Goal: Obtain resource: Download file/media

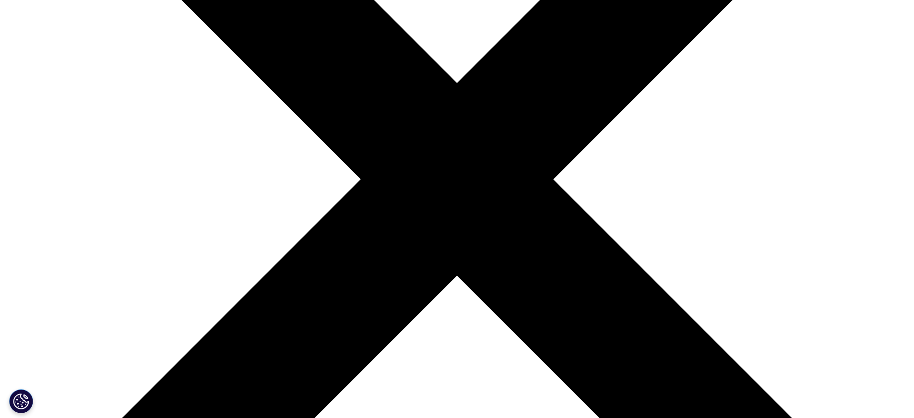
scroll to position [480, 0]
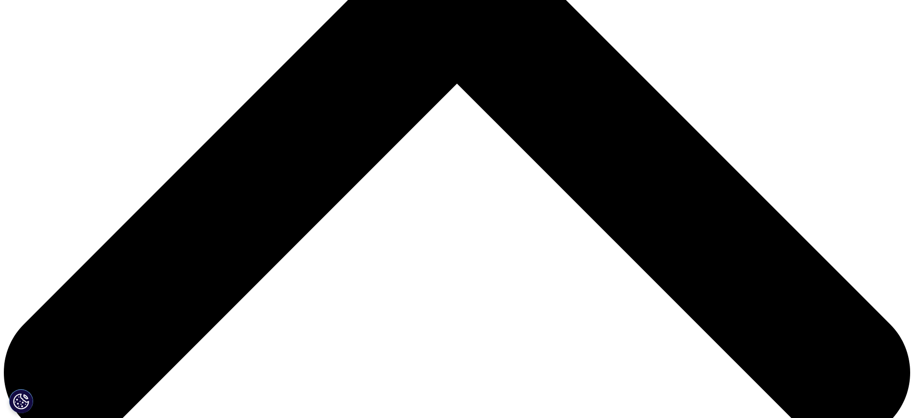
type input "Joe"
type input "Canavan"
type input "joseph.canavan@fmr.com"
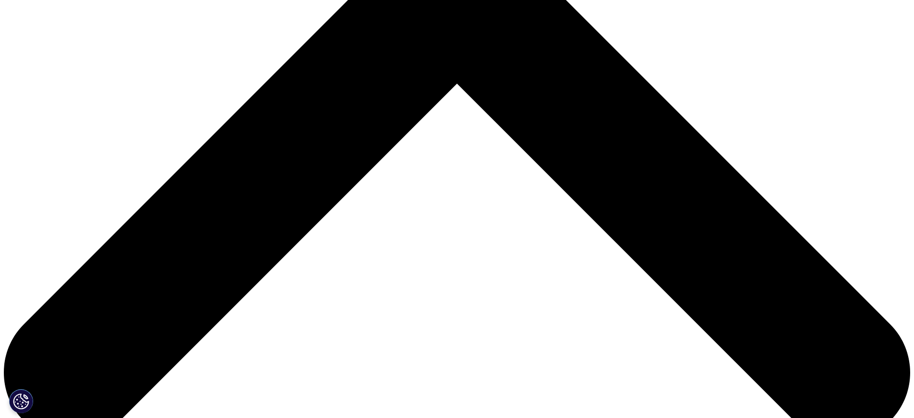
scroll to position [0, 0]
type input "Sector Specialist"
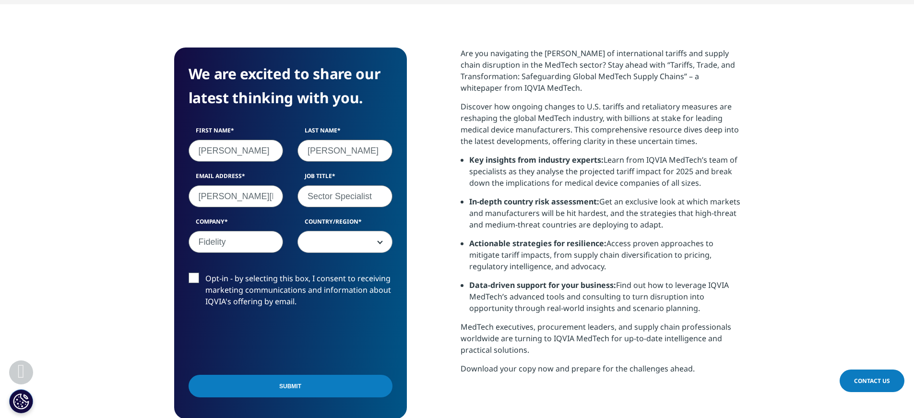
type input "Fidelity"
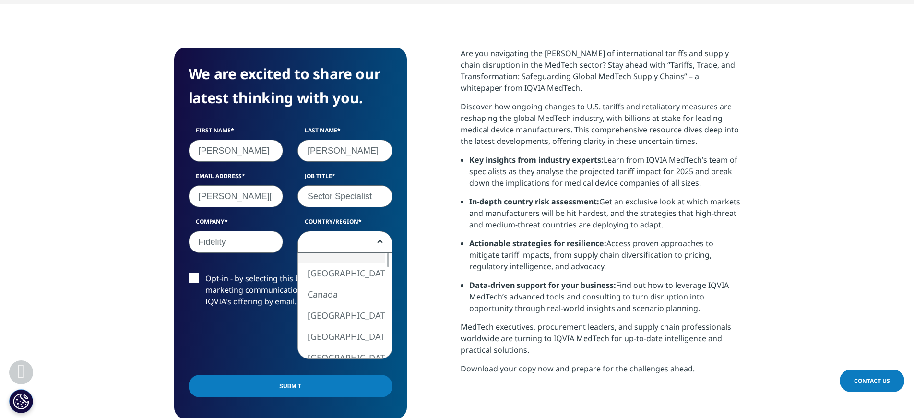
scroll to position [499, 0]
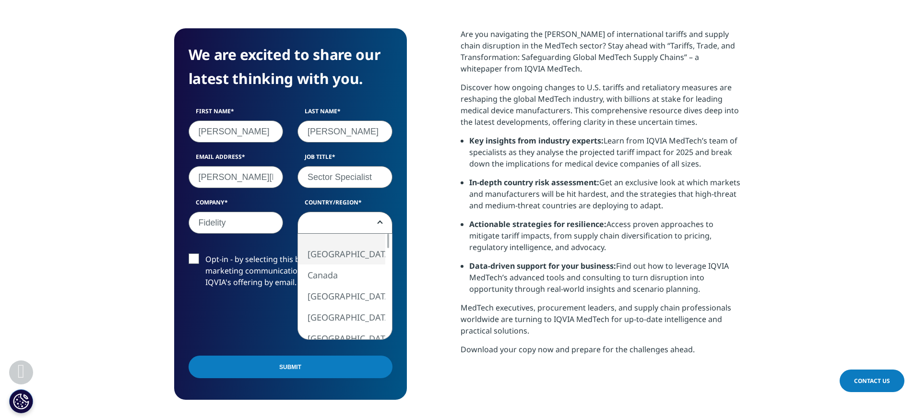
select select "[GEOGRAPHIC_DATA]"
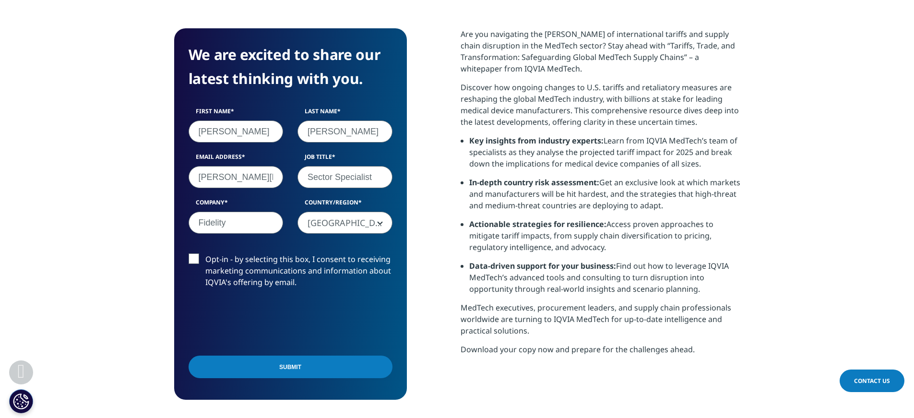
click at [290, 356] on input "Submit" at bounding box center [291, 367] width 204 height 23
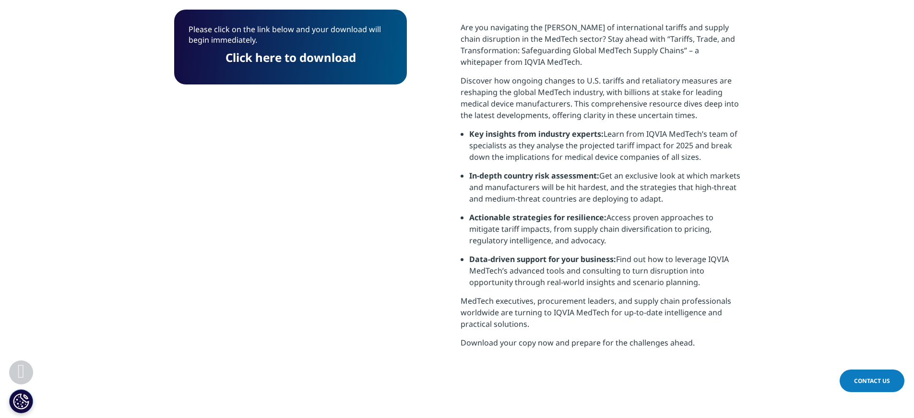
scroll to position [358, 566]
click at [314, 55] on link "Click here to download" at bounding box center [290, 57] width 130 height 16
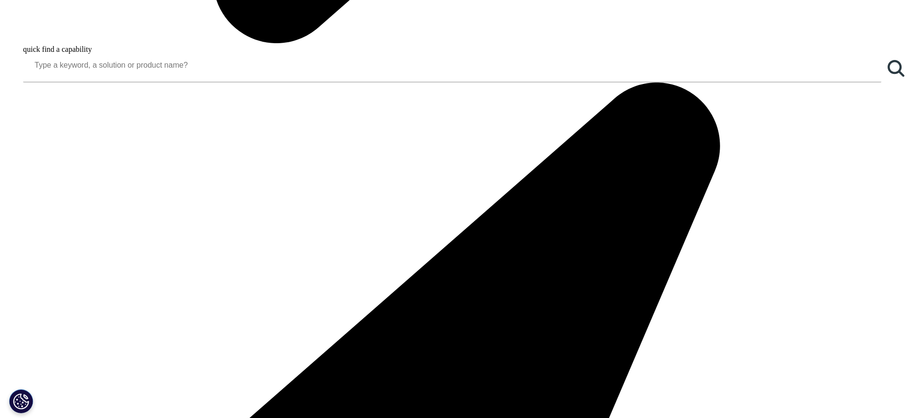
scroll to position [1344, 0]
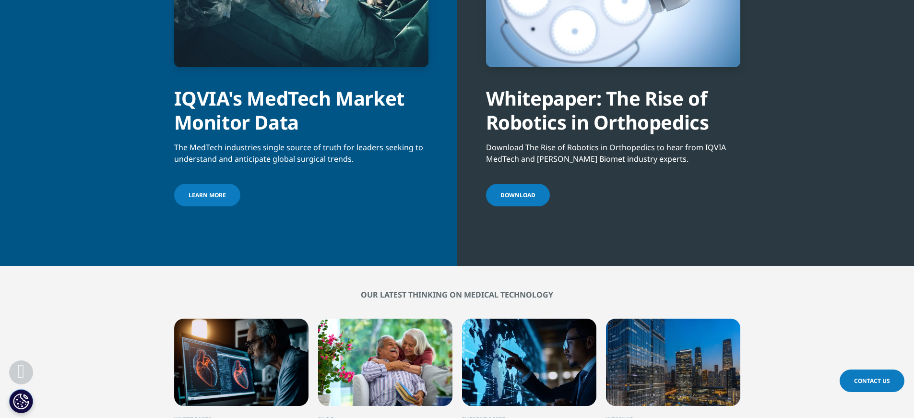
scroll to position [2207, 0]
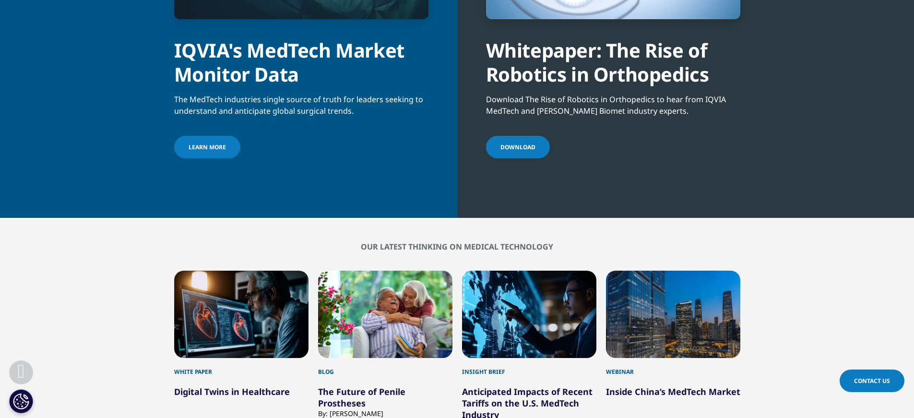
click at [498, 386] on link "Anticipated Impacts of Recent Tariffs on the U.S. MedTech Industry" at bounding box center [527, 403] width 130 height 35
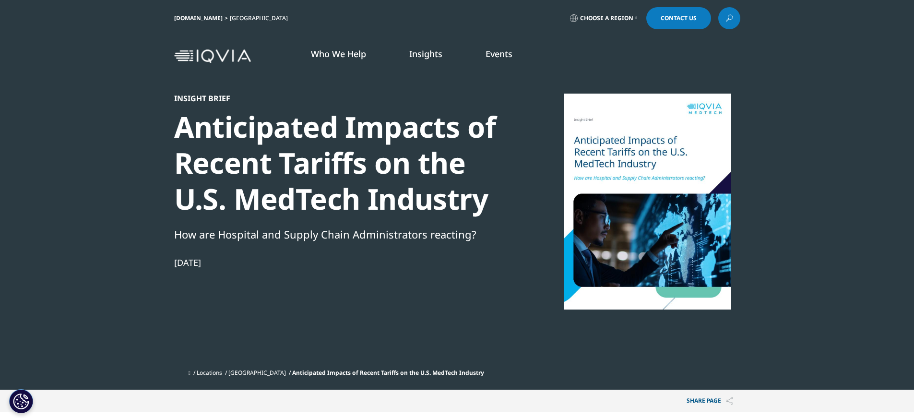
scroll to position [88, 566]
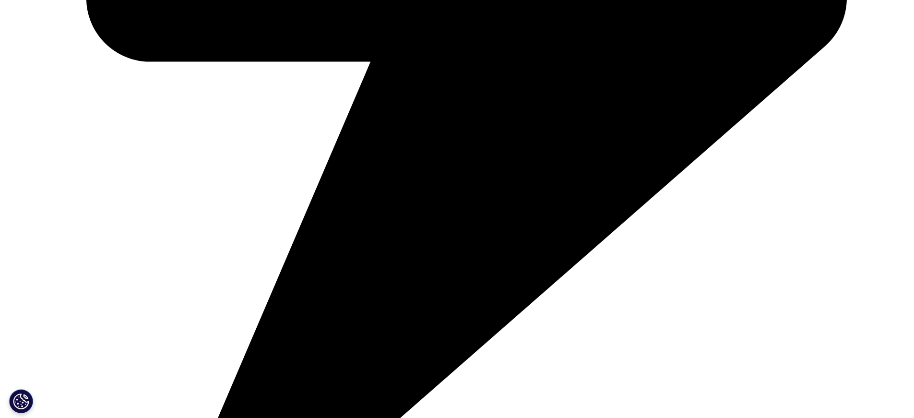
scroll to position [2015, 0]
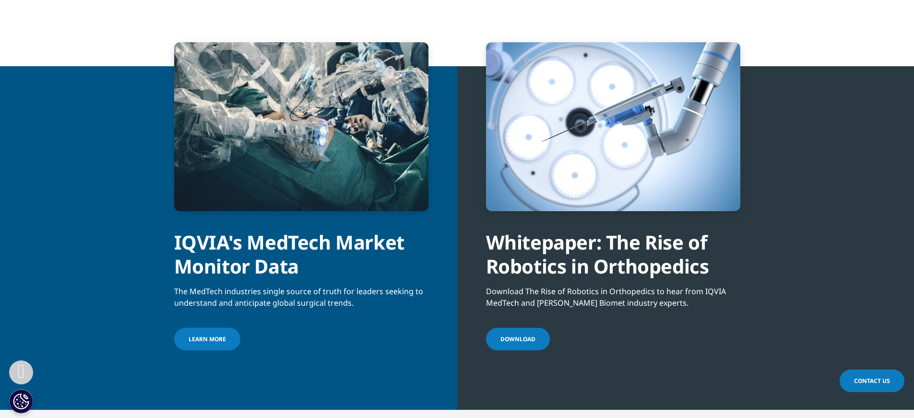
click at [521, 328] on link "DOWNLOAD" at bounding box center [518, 339] width 64 height 23
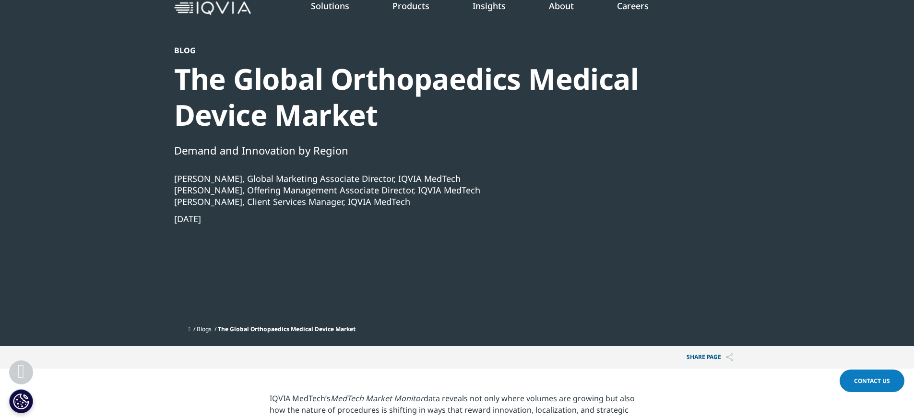
scroll to position [0, 0]
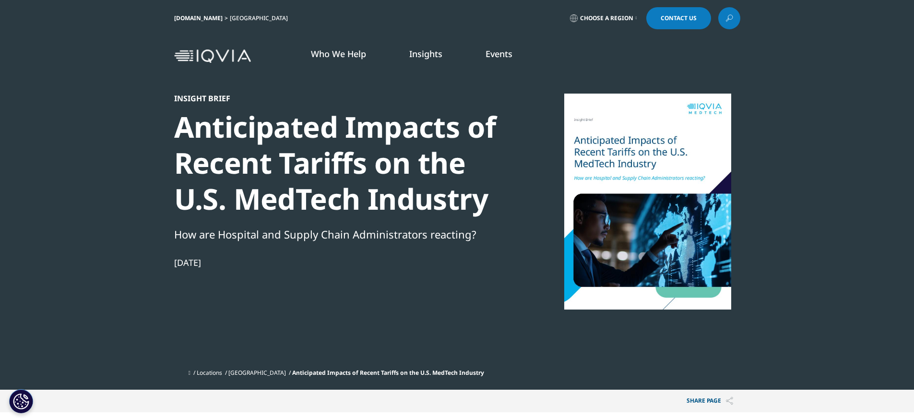
scroll to position [384, 0]
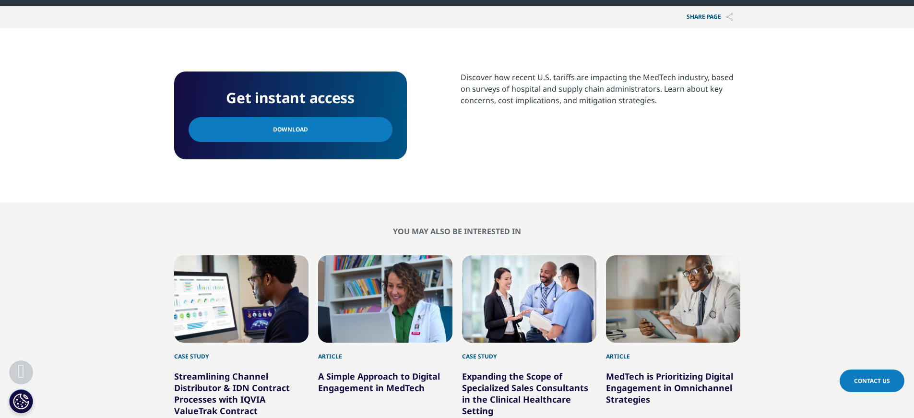
click at [292, 131] on span "Download" at bounding box center [290, 129] width 35 height 11
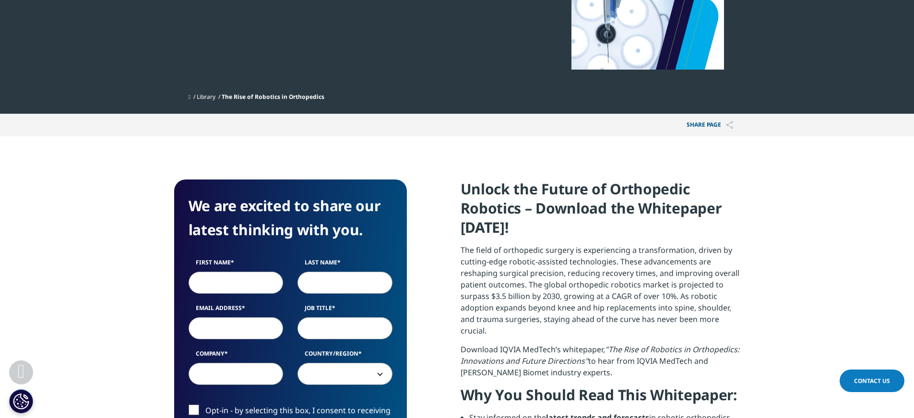
scroll to position [384, 0]
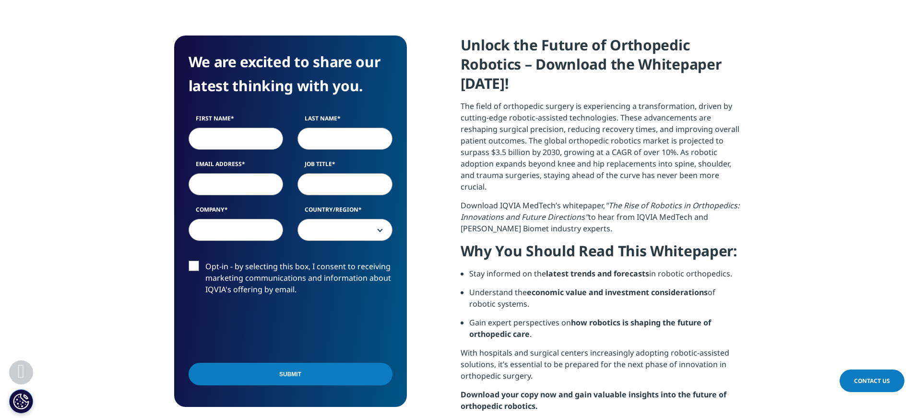
click at [248, 141] on input "First Name" at bounding box center [236, 139] width 95 height 22
type input "Joe"
type input "Canavan"
type input "joseph.canavan@fmr.com"
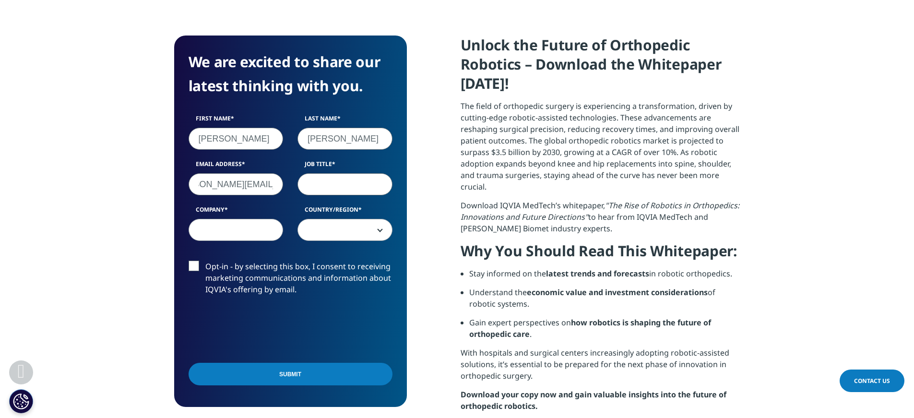
scroll to position [0, 0]
type input "Sector Specialist"
type input "Fidelity"
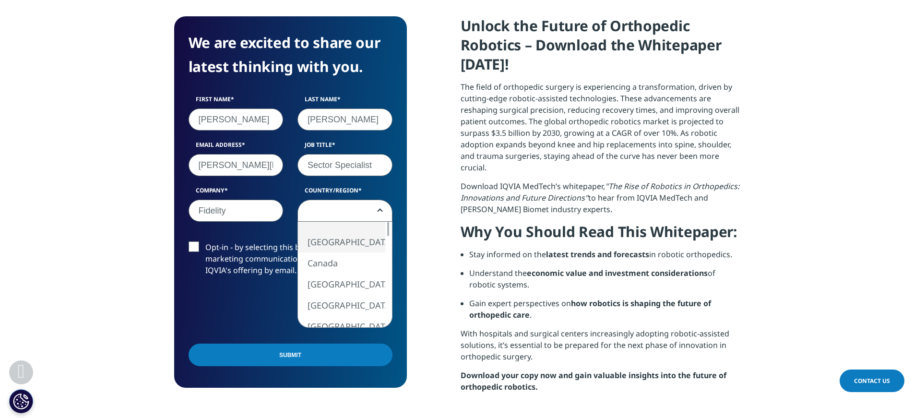
select select "[GEOGRAPHIC_DATA]"
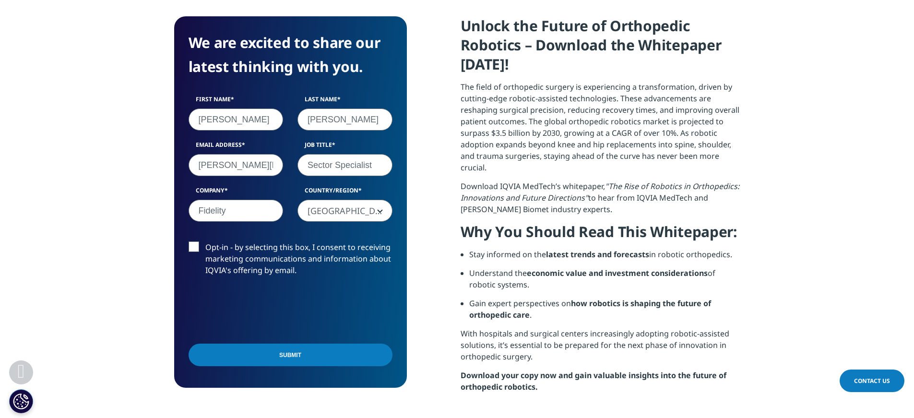
click at [273, 353] on input "Submit" at bounding box center [291, 355] width 204 height 23
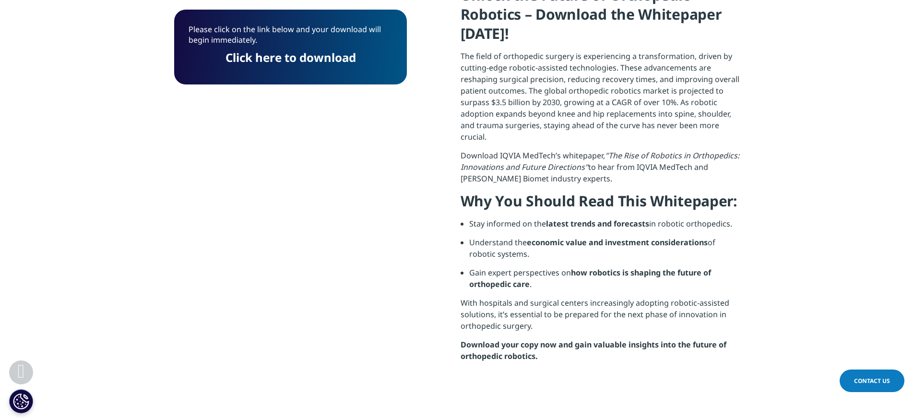
scroll to position [75, 233]
click at [283, 57] on link "Click here to download" at bounding box center [290, 57] width 130 height 16
click at [297, 60] on link "Click here to download" at bounding box center [290, 57] width 130 height 16
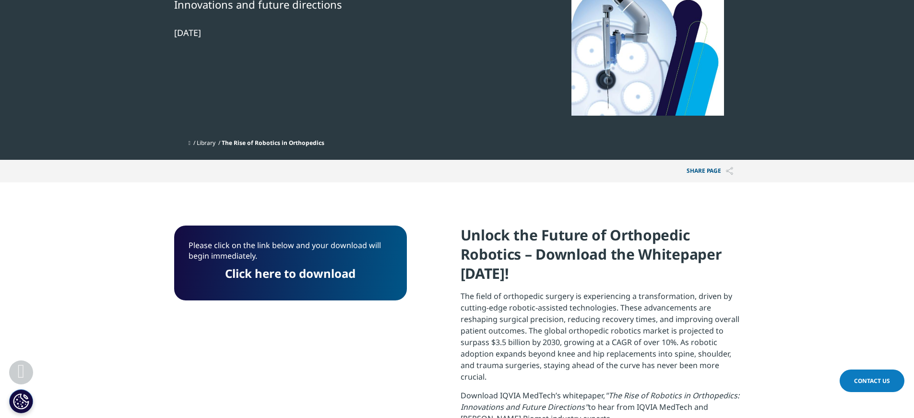
scroll to position [0, 0]
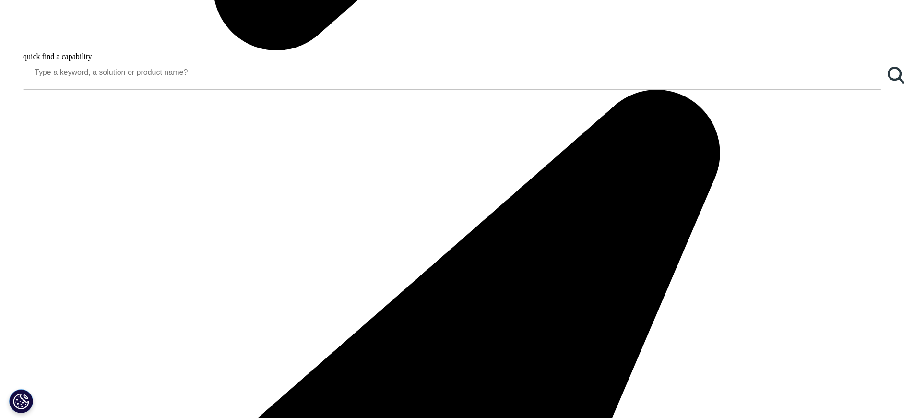
scroll to position [1344, 0]
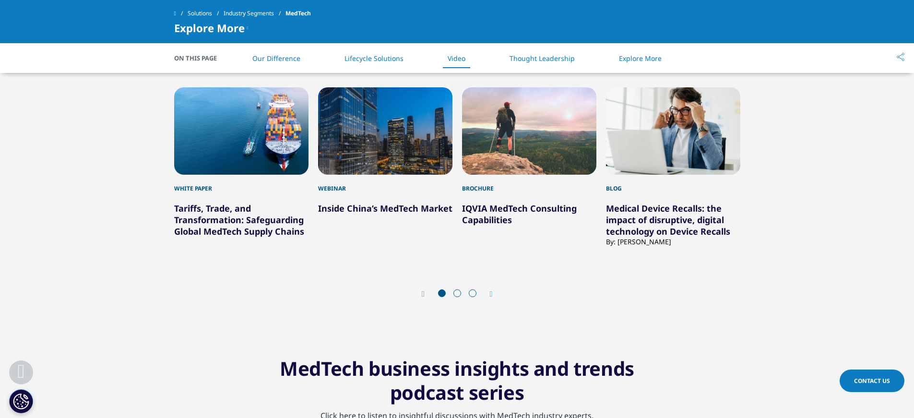
click at [491, 291] on icon "Next slide" at bounding box center [491, 294] width 3 height 8
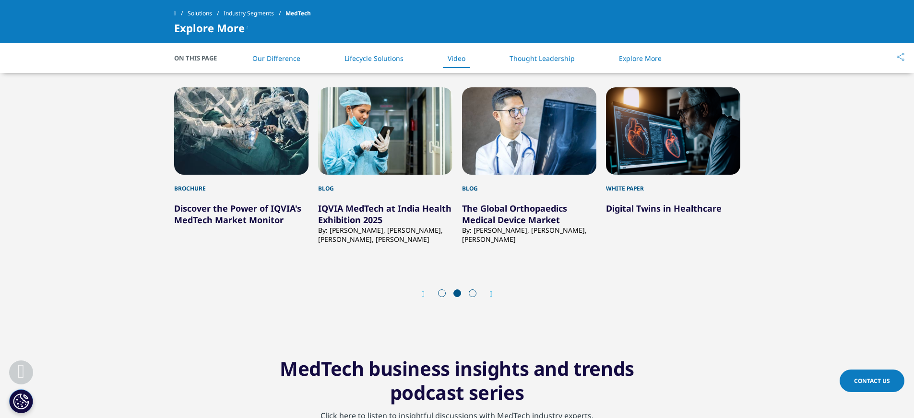
click at [491, 291] on icon "Next slide" at bounding box center [491, 294] width 3 height 8
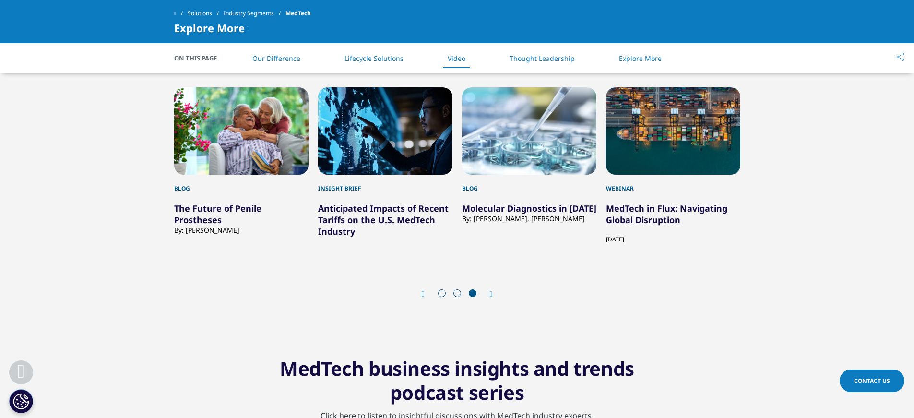
click at [514, 208] on link "Molecular Diagnostics in [DATE]" at bounding box center [529, 208] width 134 height 12
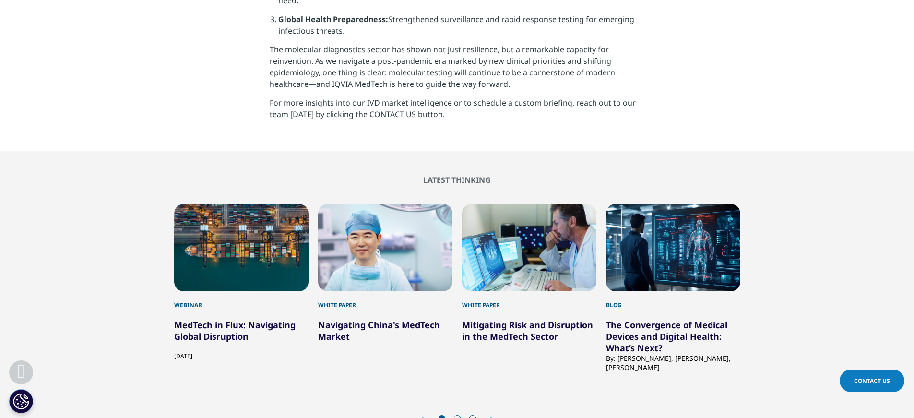
scroll to position [1151, 0]
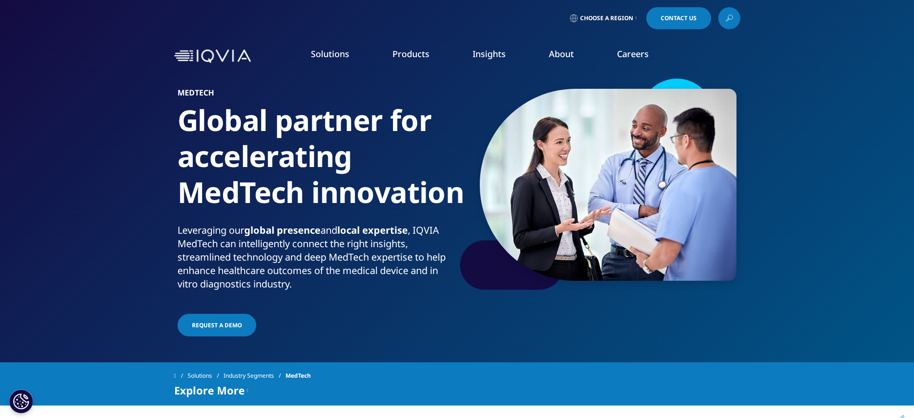
click at [235, 156] on link "Consumer Health" at bounding box center [292, 158] width 154 height 11
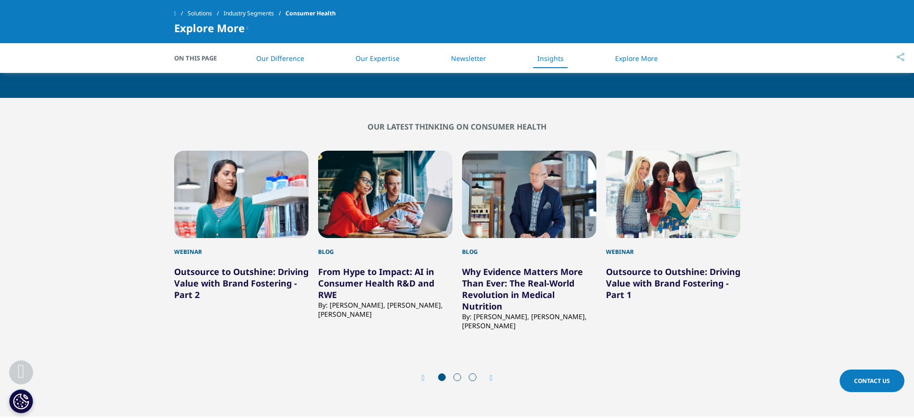
scroll to position [1007, 0]
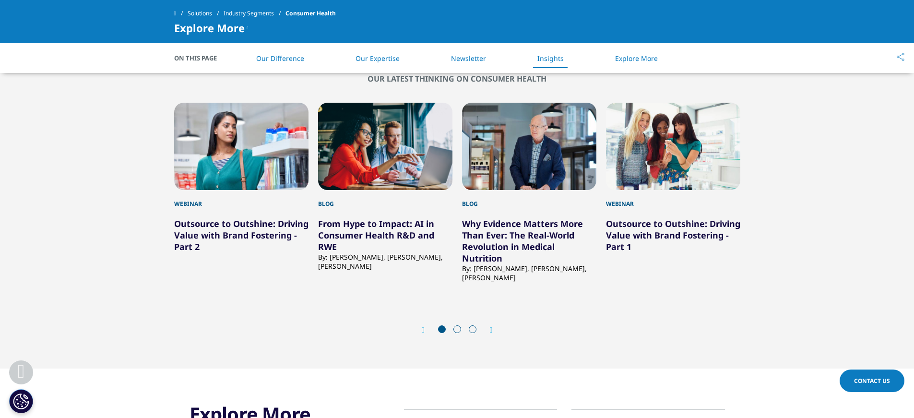
click at [363, 232] on link "From Hype to Impact: AI in Consumer Health R&D and RWE" at bounding box center [376, 235] width 116 height 35
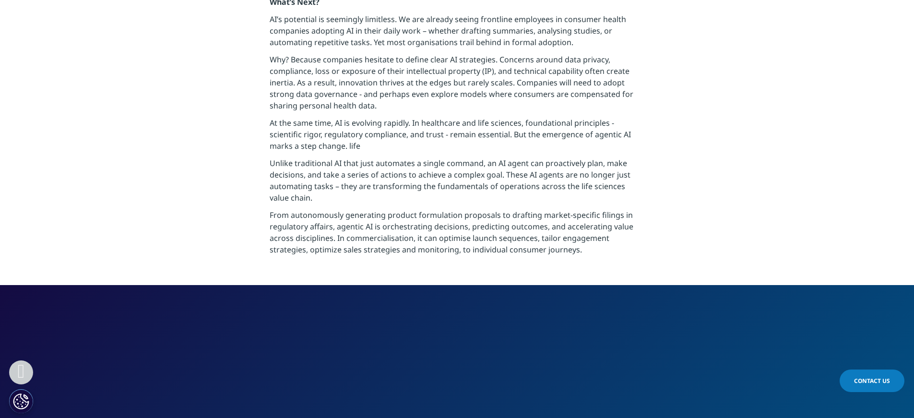
scroll to position [2015, 0]
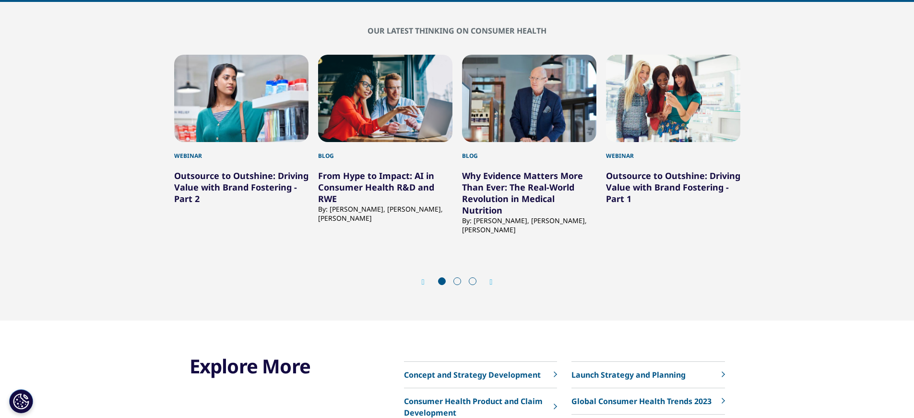
scroll to position [1007, 0]
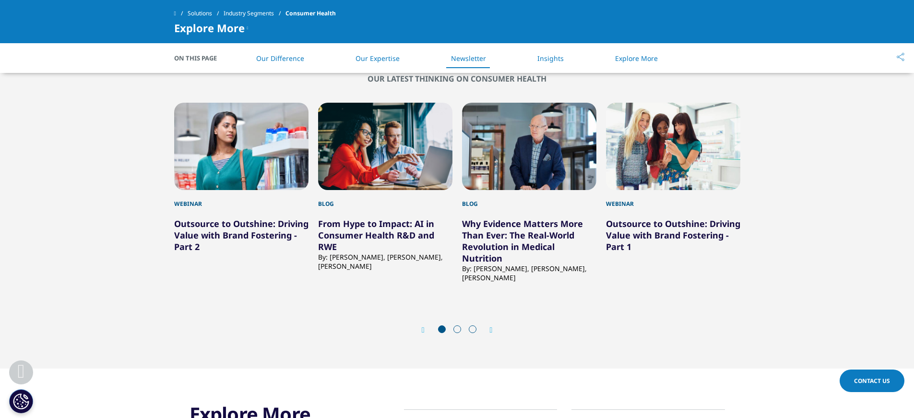
click at [492, 329] on icon "Next slide" at bounding box center [491, 330] width 3 height 8
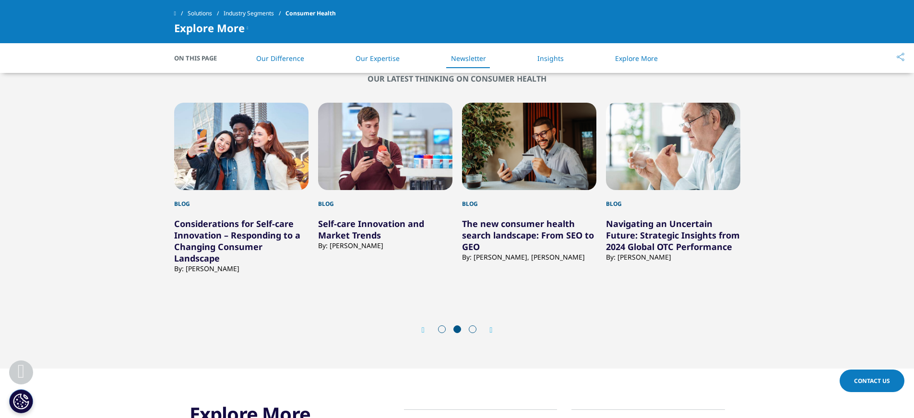
click at [348, 223] on link "Self-care Innovation and Market Trends" at bounding box center [371, 229] width 106 height 23
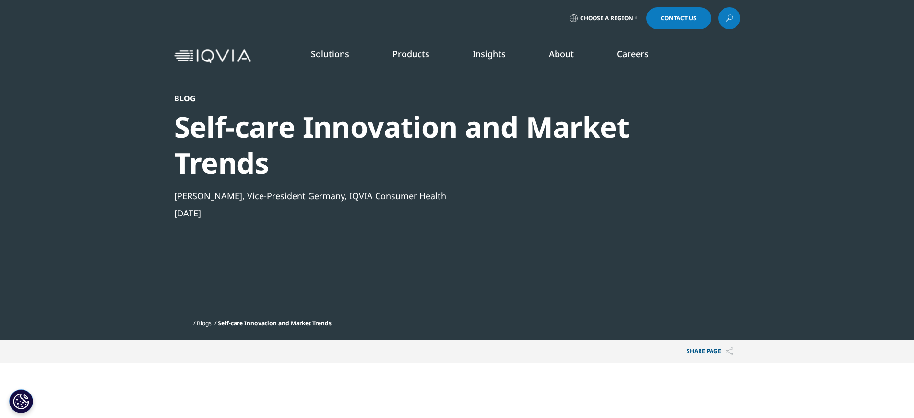
click at [265, 154] on link "Consumer Health" at bounding box center [292, 158] width 154 height 11
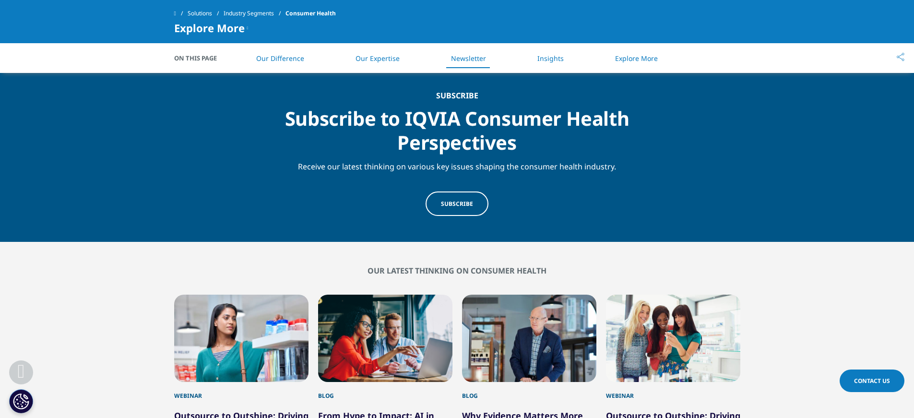
scroll to position [1007, 0]
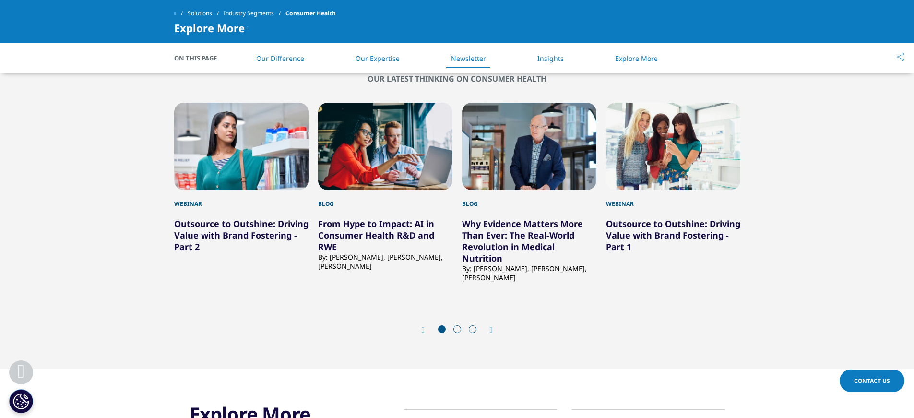
click at [491, 332] on icon "Next slide" at bounding box center [491, 330] width 3 height 8
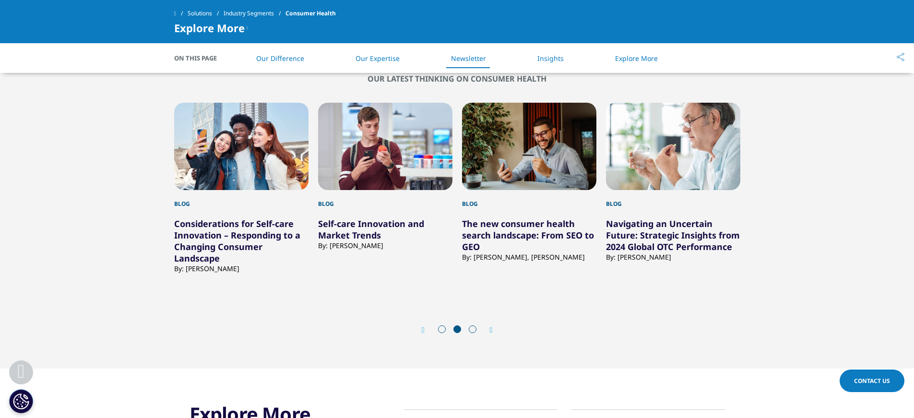
click at [491, 332] on icon "Next slide" at bounding box center [491, 330] width 3 height 8
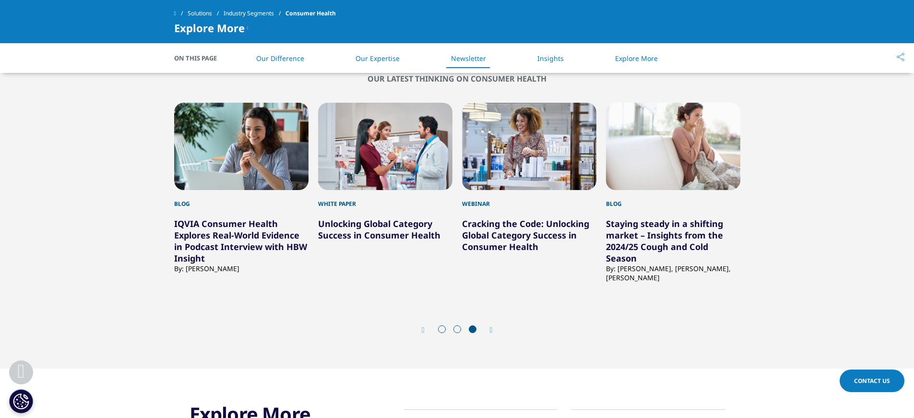
click at [491, 332] on icon "Next slide" at bounding box center [491, 330] width 3 height 8
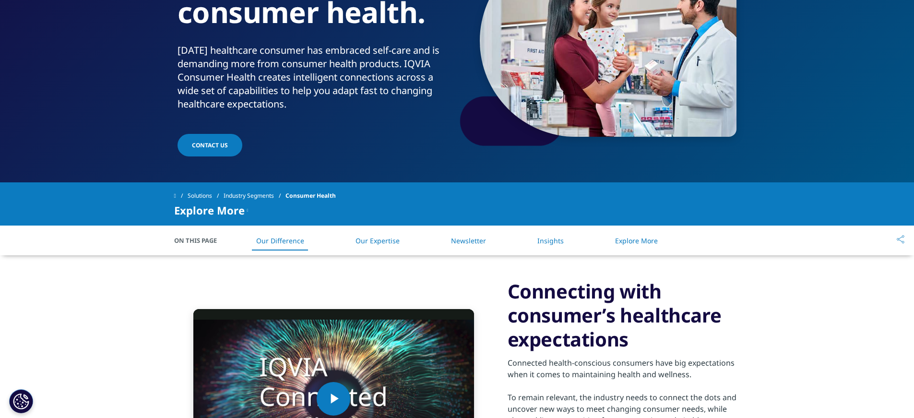
scroll to position [0, 0]
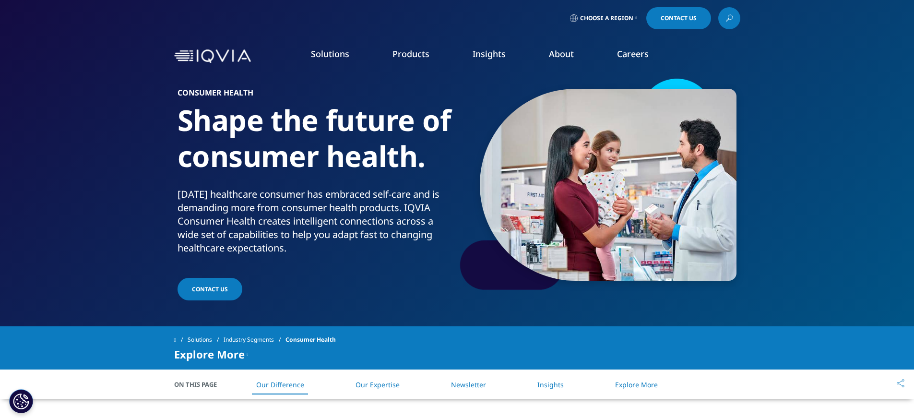
click at [255, 175] on link "Emerging Biopharma" at bounding box center [292, 176] width 154 height 11
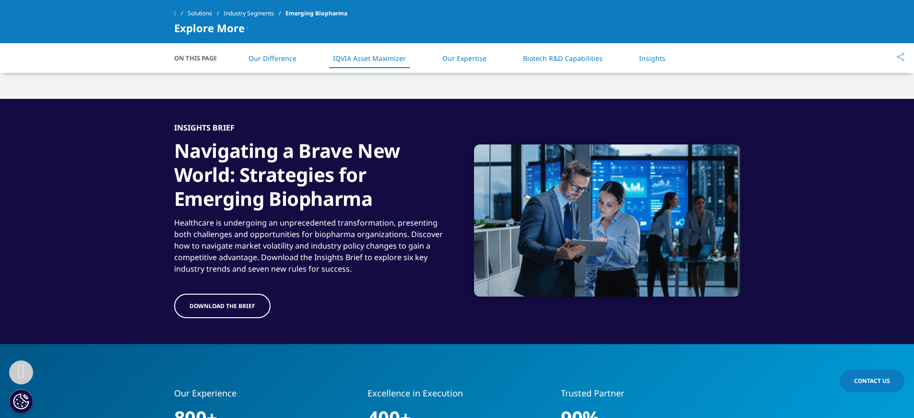
scroll to position [1247, 0]
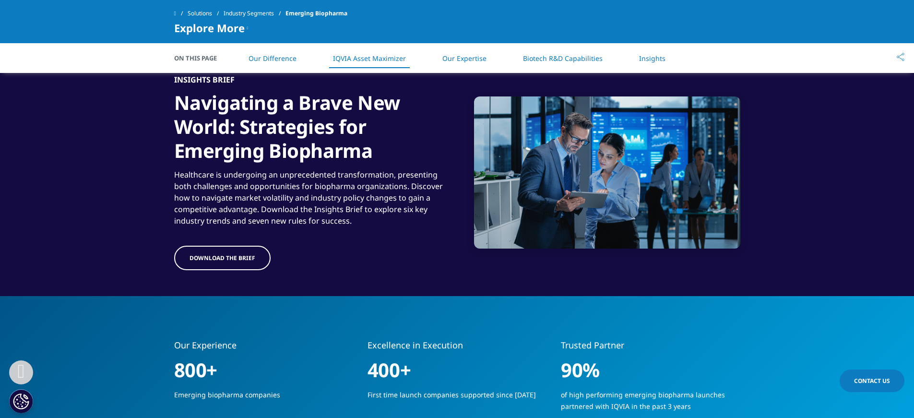
click at [205, 261] on span "DOWNLOAD THE BRIEF" at bounding box center [223, 258] width 66 height 8
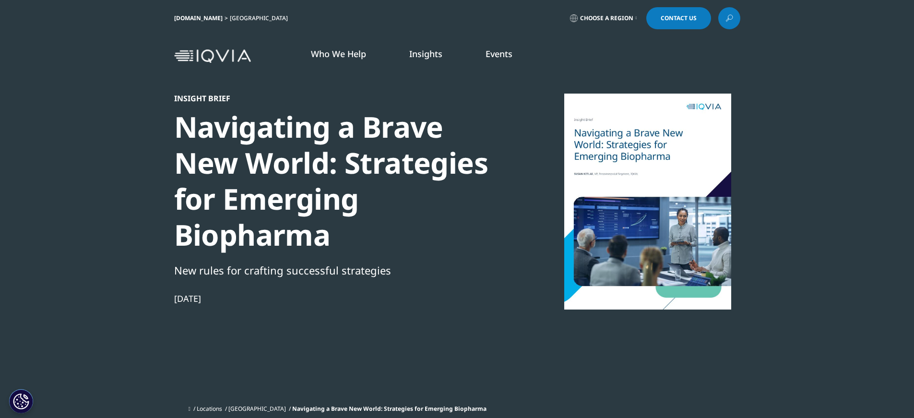
scroll to position [100, 566]
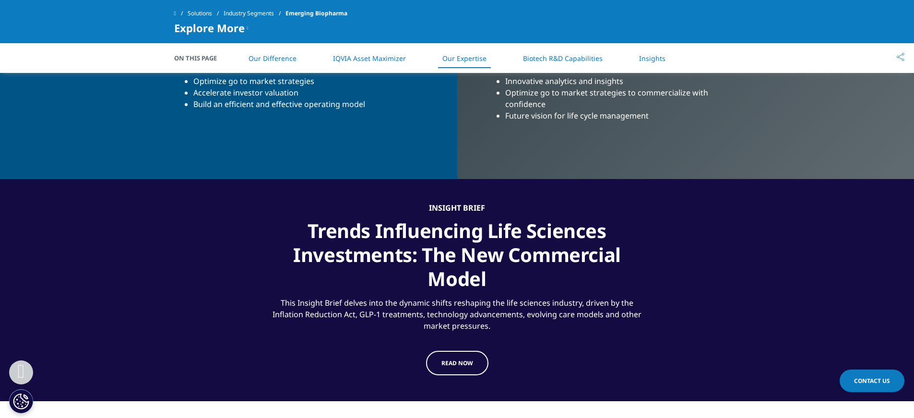
scroll to position [2088, 0]
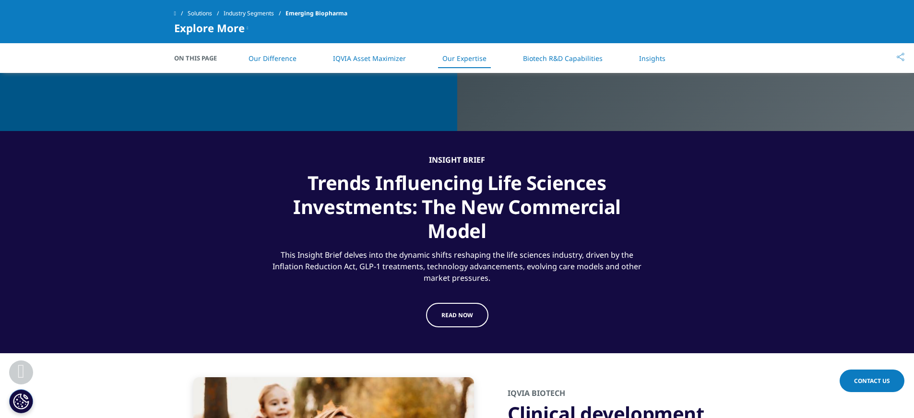
click at [451, 313] on span "Read Now" at bounding box center [457, 315] width 32 height 8
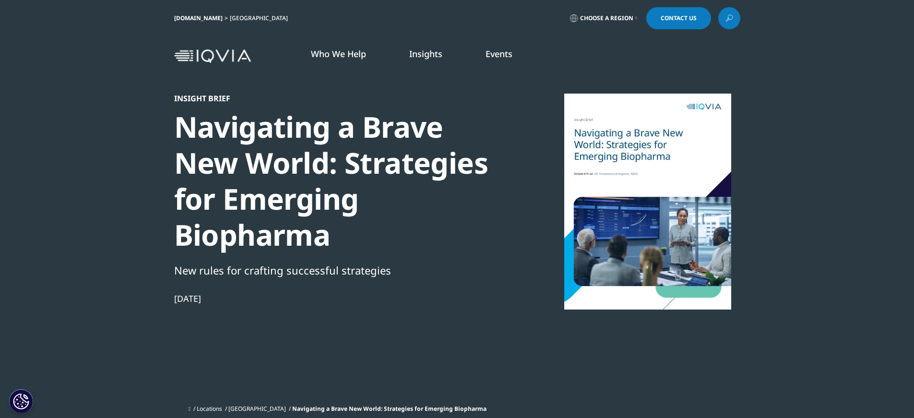
scroll to position [240, 0]
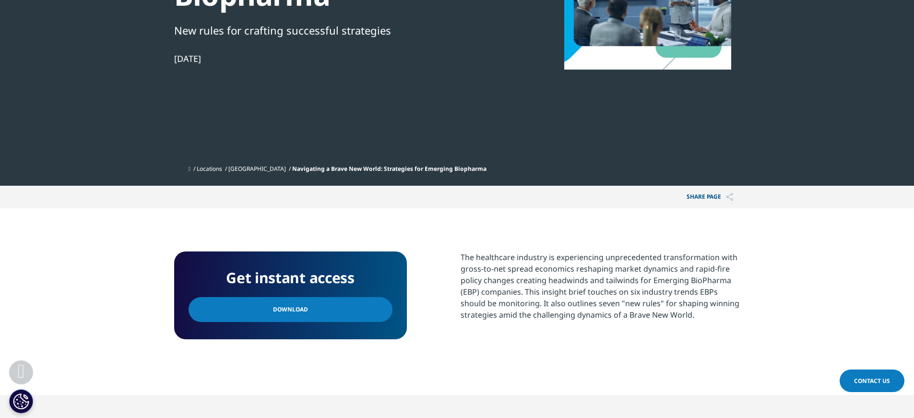
click at [292, 305] on span "Download" at bounding box center [290, 309] width 35 height 11
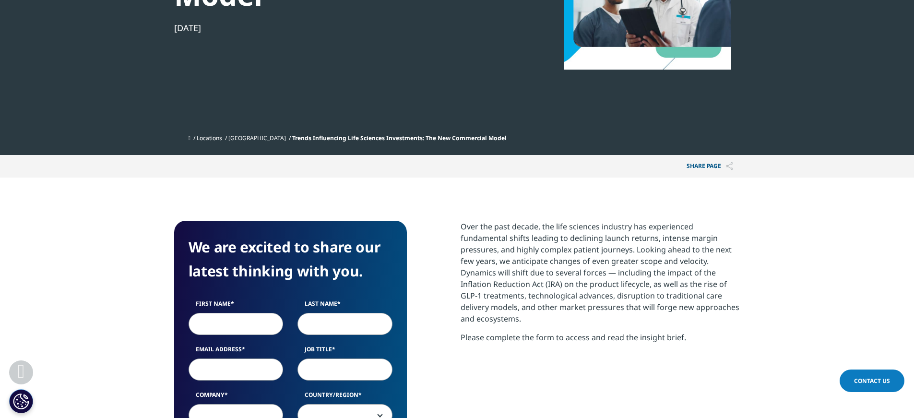
scroll to position [336, 0]
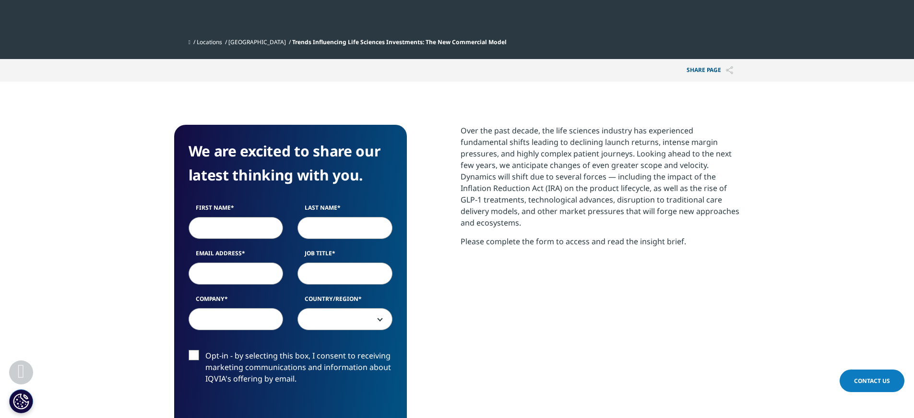
click at [245, 235] on input "First Name" at bounding box center [236, 228] width 95 height 22
type input "Joe"
type input "Canavan"
type input "joseph.canavan@fmr.com"
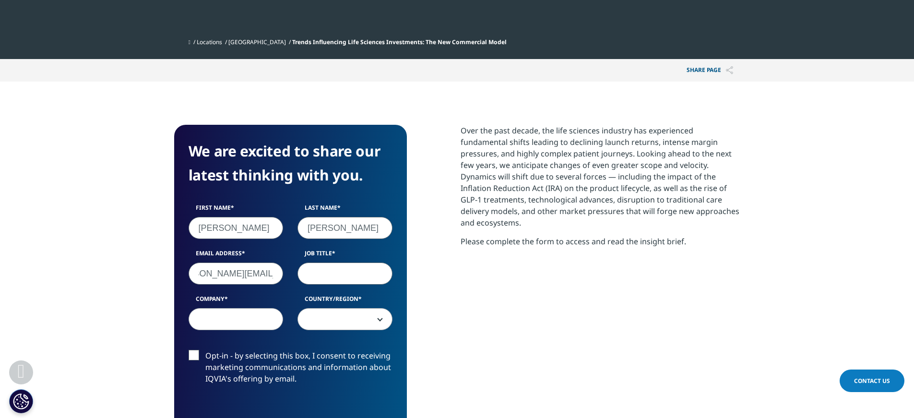
scroll to position [0, 0]
type input "Sector Specialist"
type input "Fidelity"
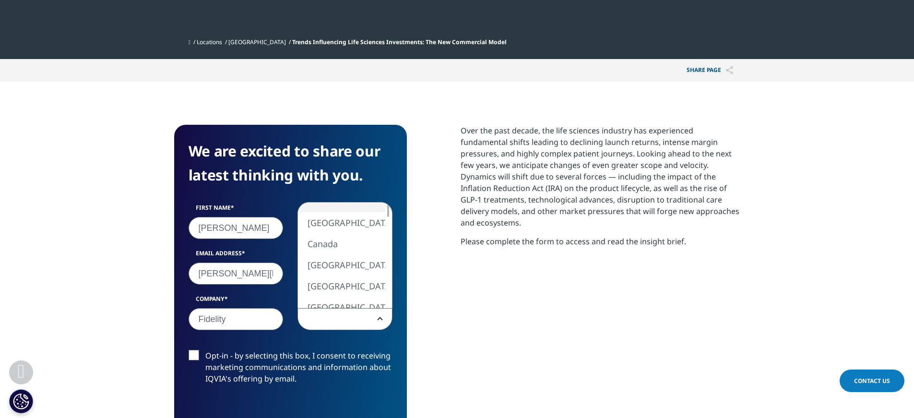
scroll to position [355, 0]
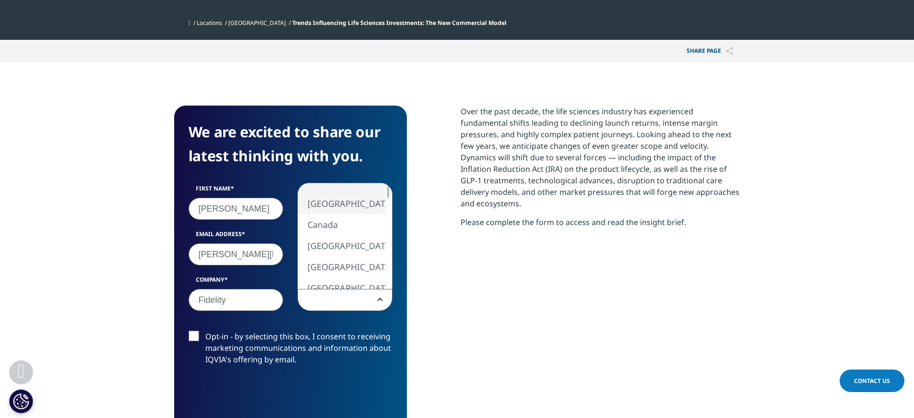
select select "[GEOGRAPHIC_DATA]"
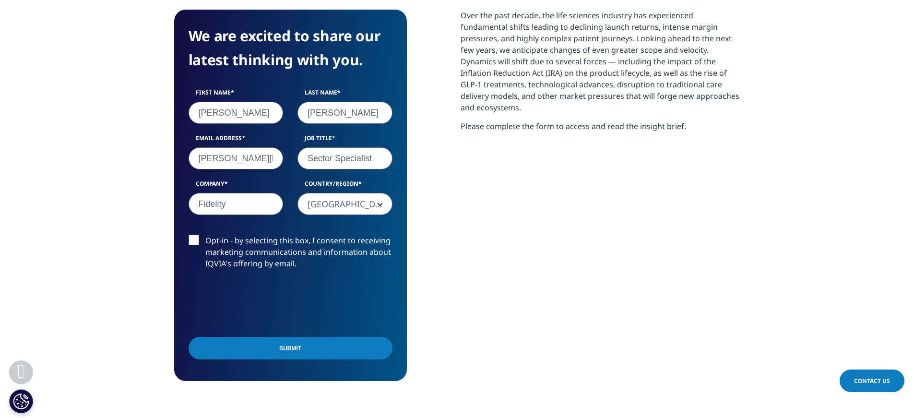
scroll to position [499, 0]
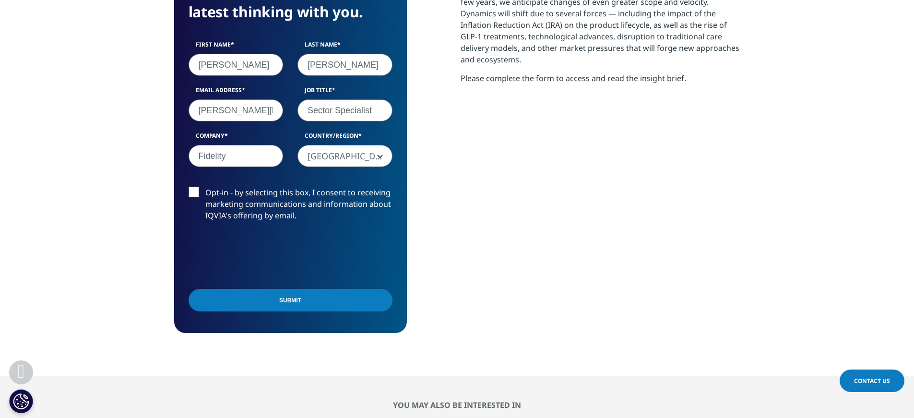
click at [287, 308] on input "Submit" at bounding box center [291, 300] width 204 height 23
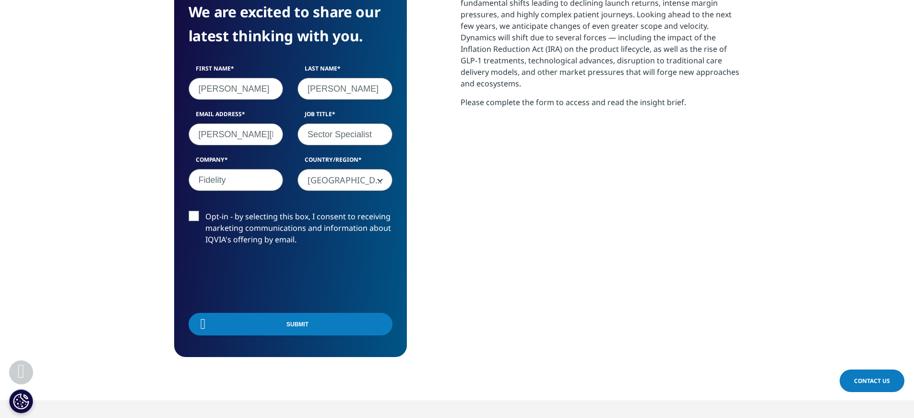
scroll to position [142, 566]
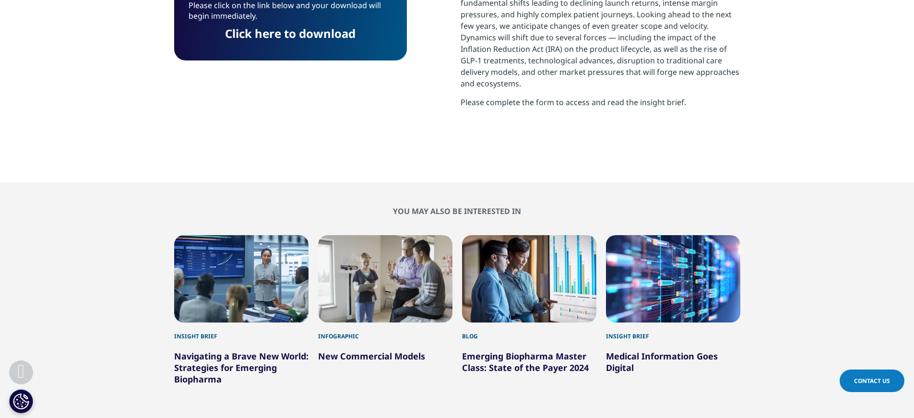
click at [297, 31] on link "Click here to download" at bounding box center [290, 33] width 130 height 16
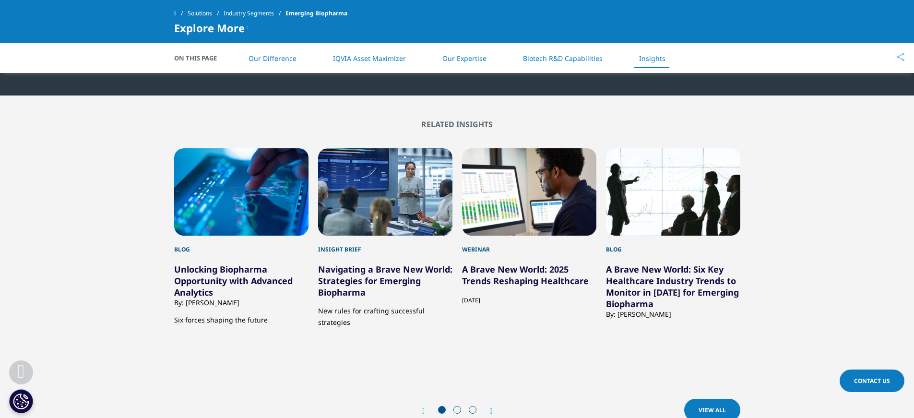
scroll to position [2808, 0]
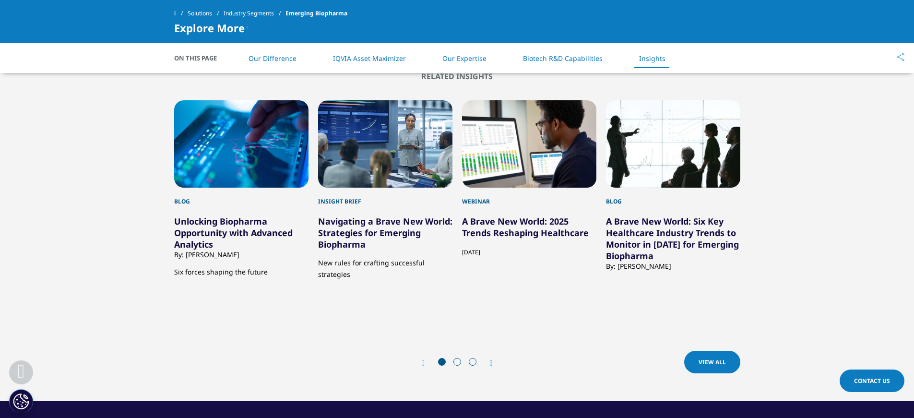
click at [637, 244] on link "A Brave New World: Six Key Healthcare Industry Trends to Monitor in [DATE] for …" at bounding box center [672, 238] width 133 height 46
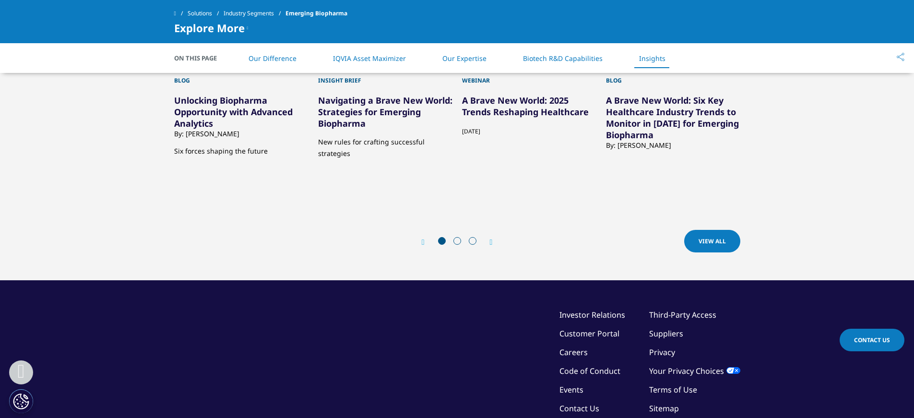
scroll to position [2808, 0]
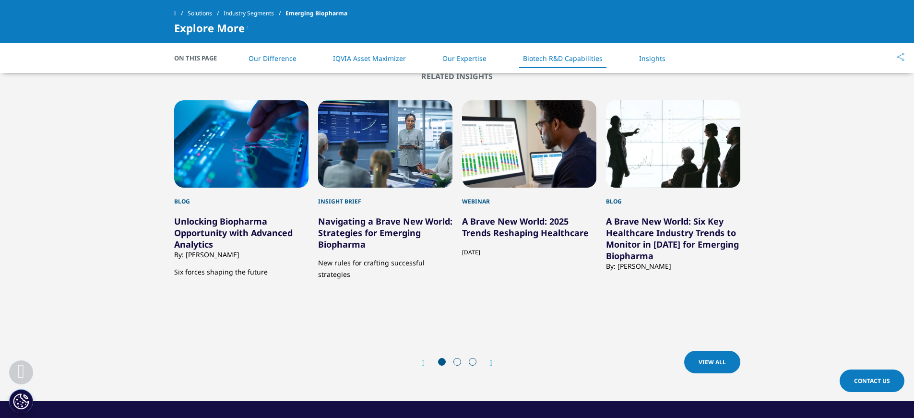
click at [493, 360] on icon "Next slide" at bounding box center [491, 363] width 3 height 8
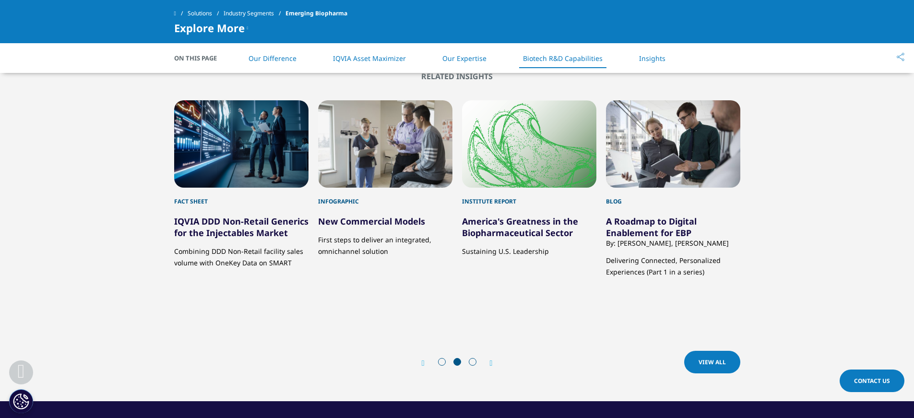
click at [491, 361] on icon "Next slide" at bounding box center [491, 363] width 3 height 8
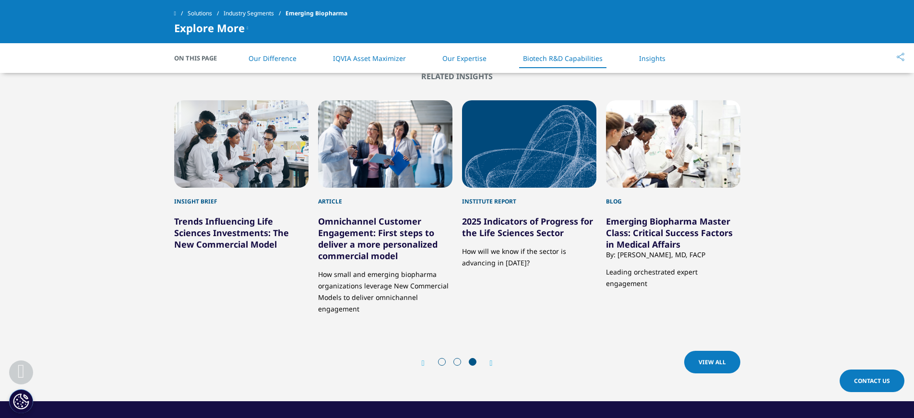
click at [528, 230] on link "2025 Indicators of Progress for the Life Sciences Sector" at bounding box center [527, 226] width 131 height 23
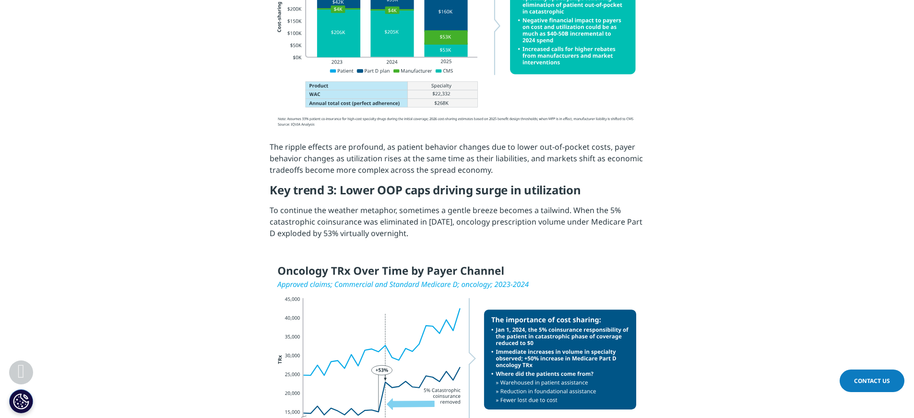
scroll to position [1055, 0]
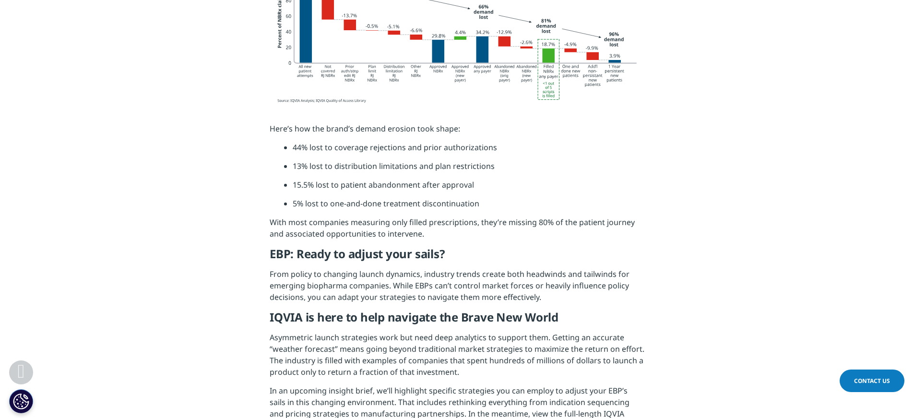
scroll to position [2207, 0]
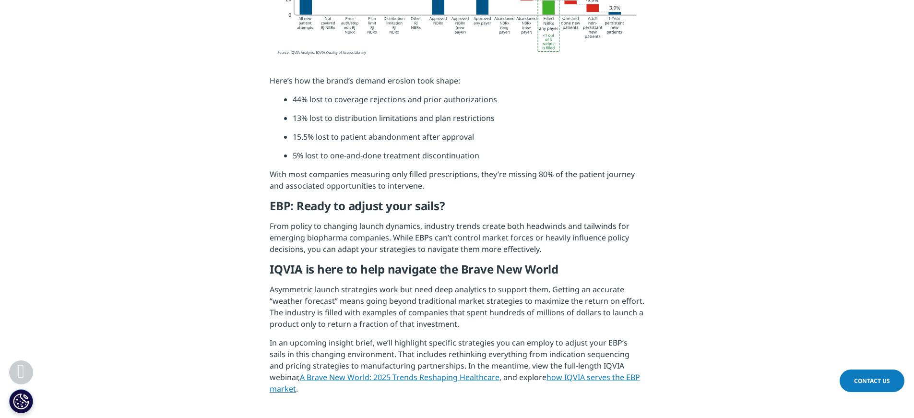
click at [363, 372] on link "A Brave New World: 2025 Trends Reshaping Healthcare" at bounding box center [400, 377] width 200 height 11
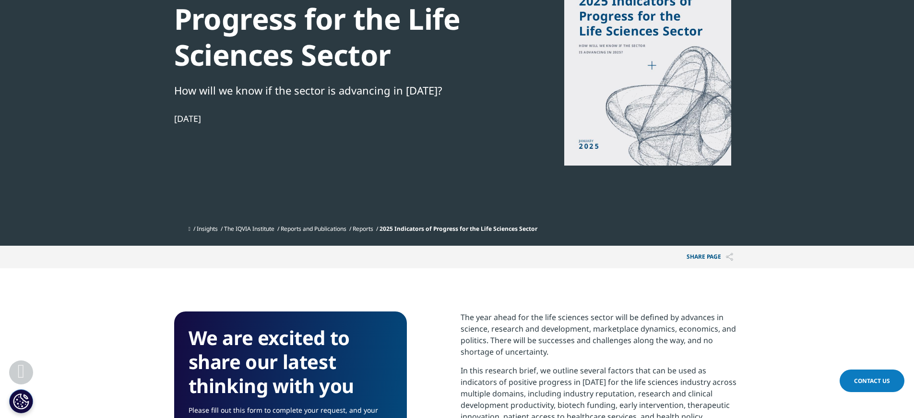
scroll to position [384, 0]
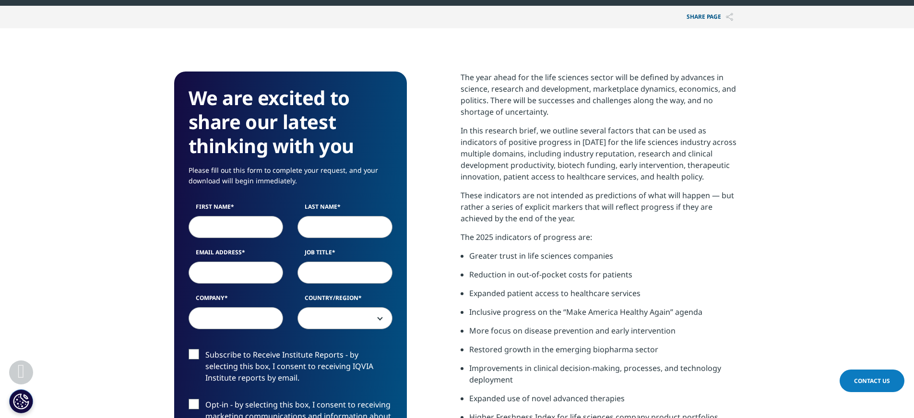
click at [260, 225] on input "First Name" at bounding box center [236, 227] width 95 height 22
type input "Joe"
type input "Canavan"
type input "joseph.canavan@fmr.com"
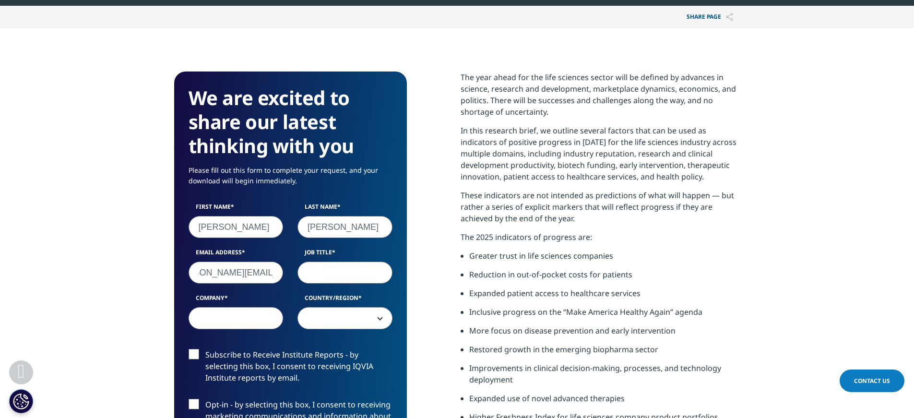
scroll to position [0, 0]
type input "Sector Specialist"
type input "Fidelity"
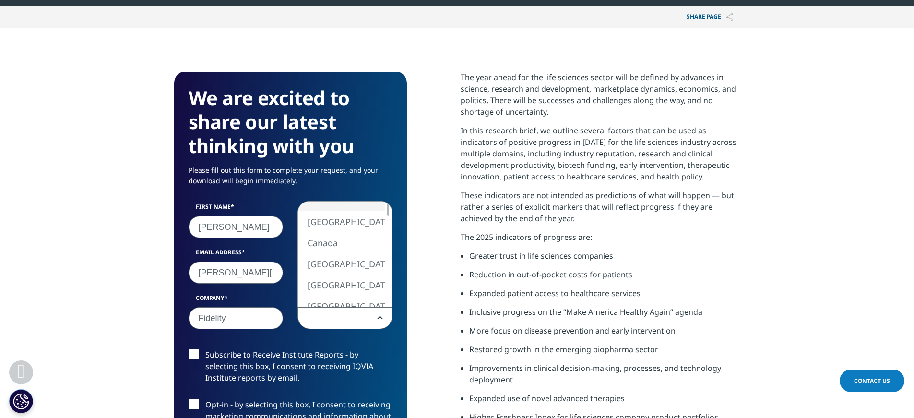
scroll to position [403, 0]
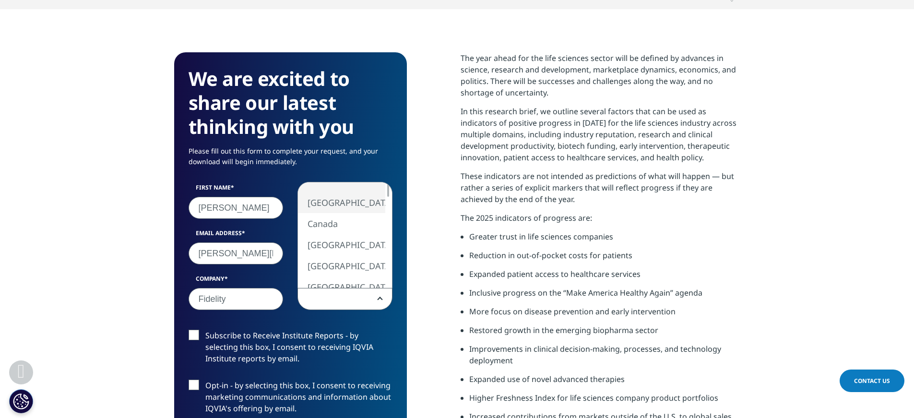
select select "[GEOGRAPHIC_DATA]"
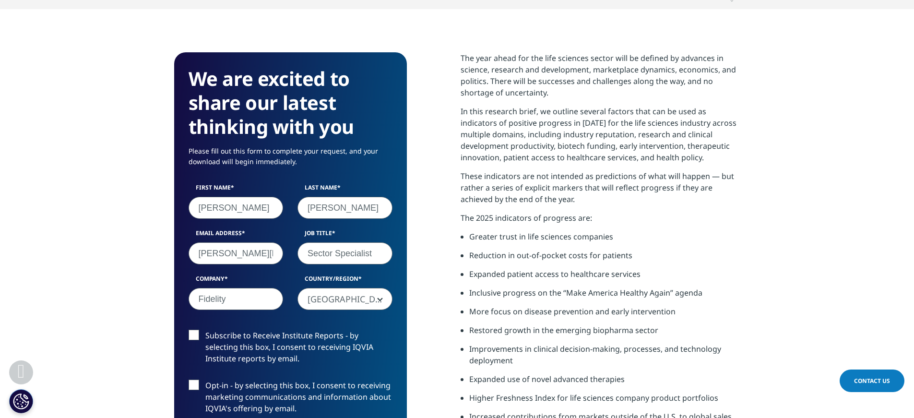
scroll to position [451, 0]
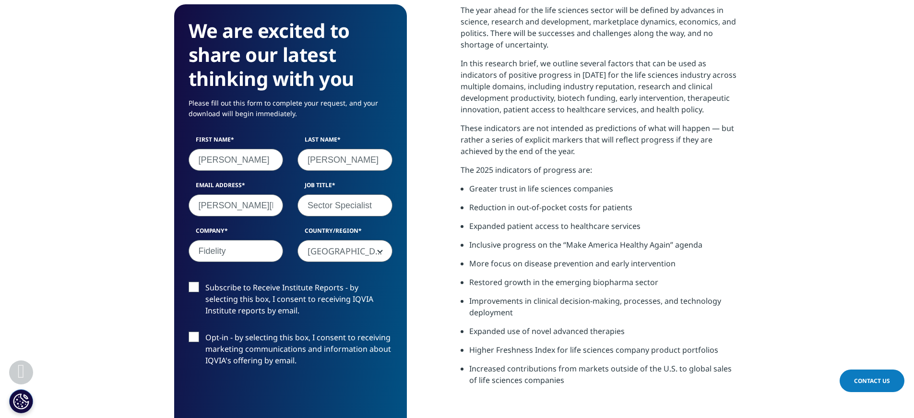
click at [195, 289] on label "Subscribe to Receive Institute Reports - by selecting this box, I consent to re…" at bounding box center [291, 302] width 204 height 40
click at [205, 282] on input "Subscribe to Receive Institute Reports - by selecting this box, I consent to re…" at bounding box center [205, 282] width 0 height 0
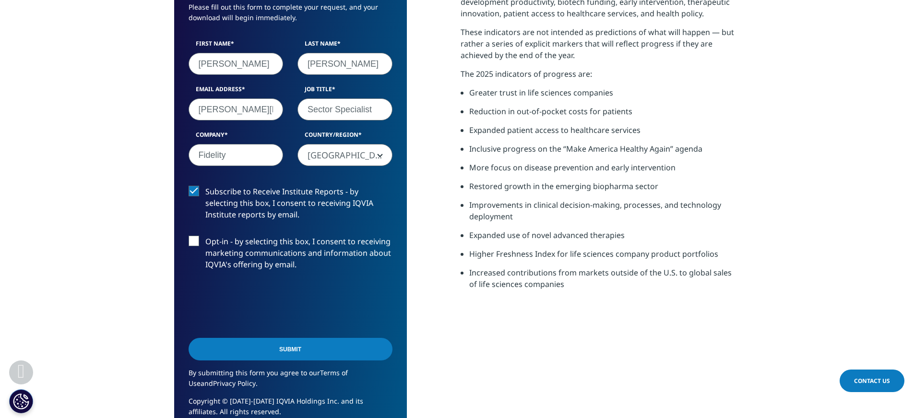
click at [291, 351] on input "Submit" at bounding box center [291, 349] width 204 height 23
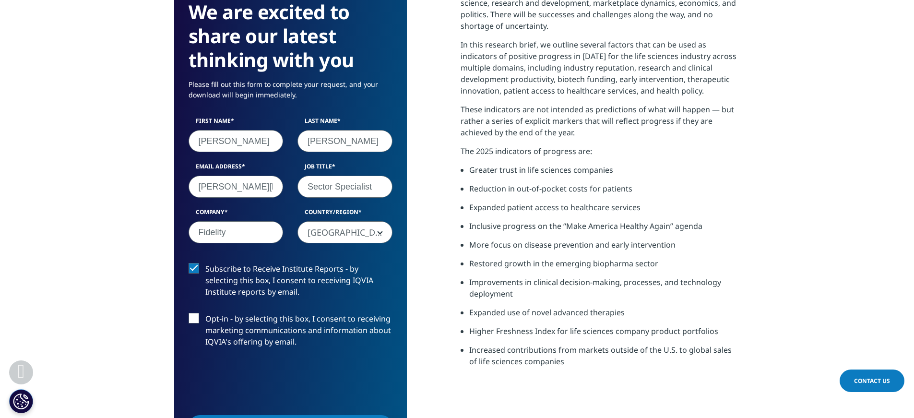
scroll to position [566, 0]
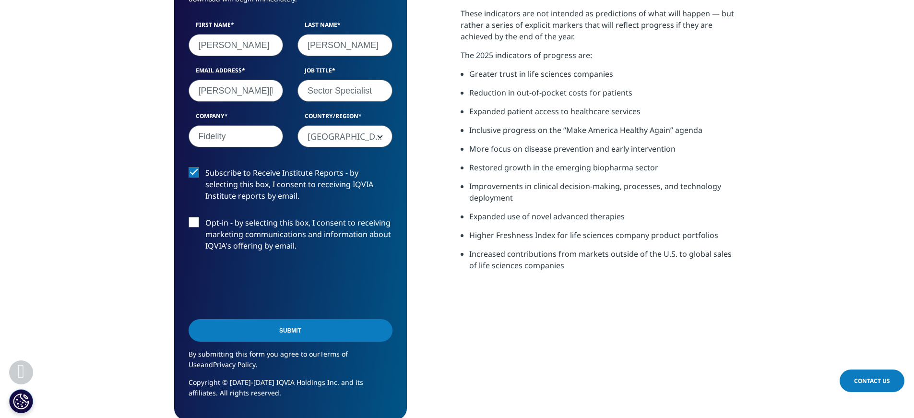
click at [284, 326] on input "Submit" at bounding box center [291, 330] width 204 height 23
click at [294, 332] on input "Submit" at bounding box center [291, 330] width 204 height 23
click at [380, 331] on div "Submit" at bounding box center [291, 331] width 204 height 35
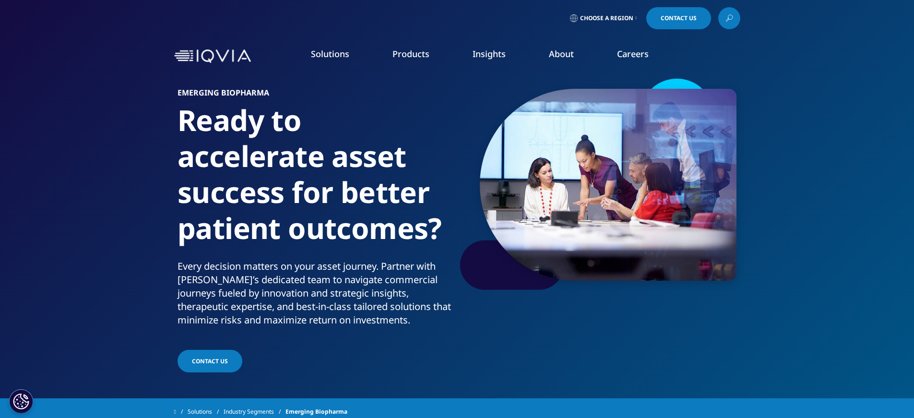
click at [233, 193] on link "Generics" at bounding box center [292, 194] width 154 height 11
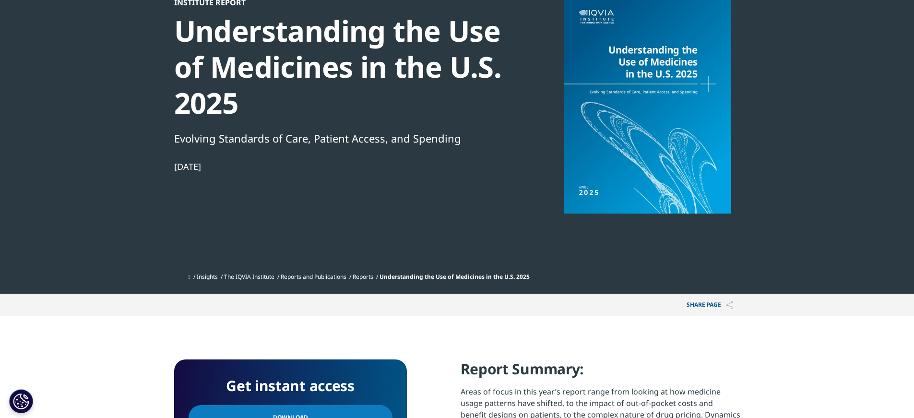
scroll to position [240, 0]
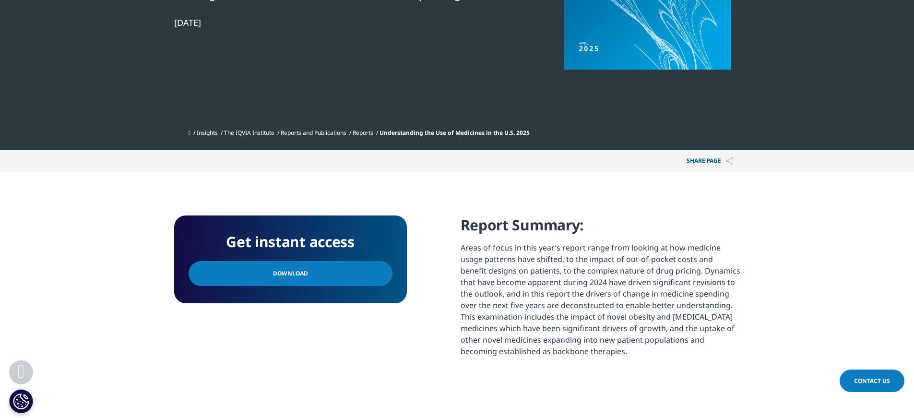
click at [299, 273] on span "Download" at bounding box center [290, 273] width 35 height 11
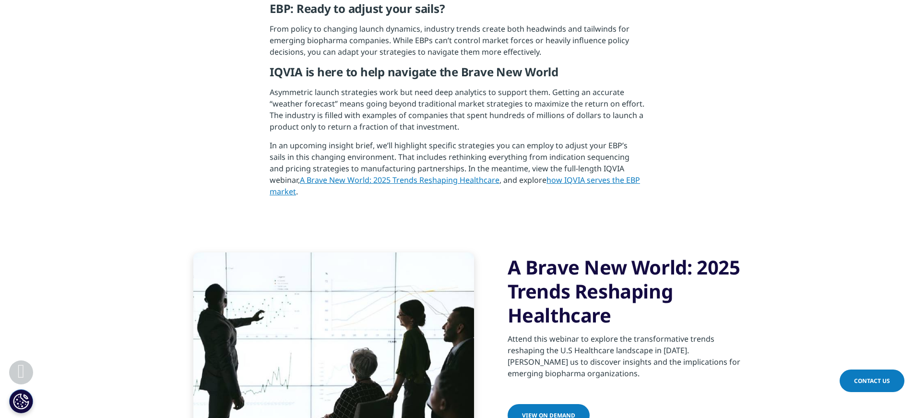
click at [332, 175] on link "A Brave New World: 2025 Trends Reshaping Healthcare" at bounding box center [400, 180] width 200 height 11
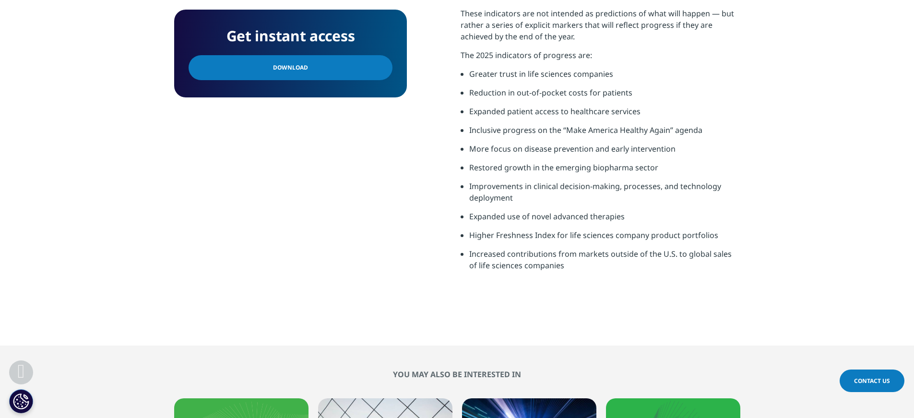
click at [290, 61] on link "Download" at bounding box center [291, 67] width 204 height 25
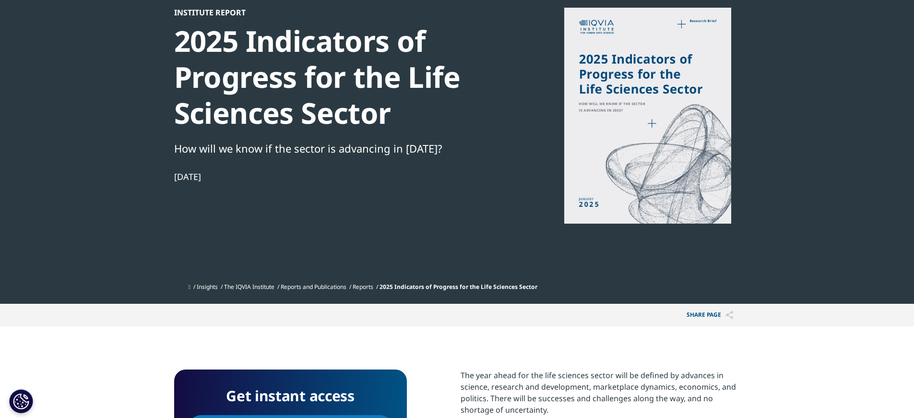
scroll to position [38, 0]
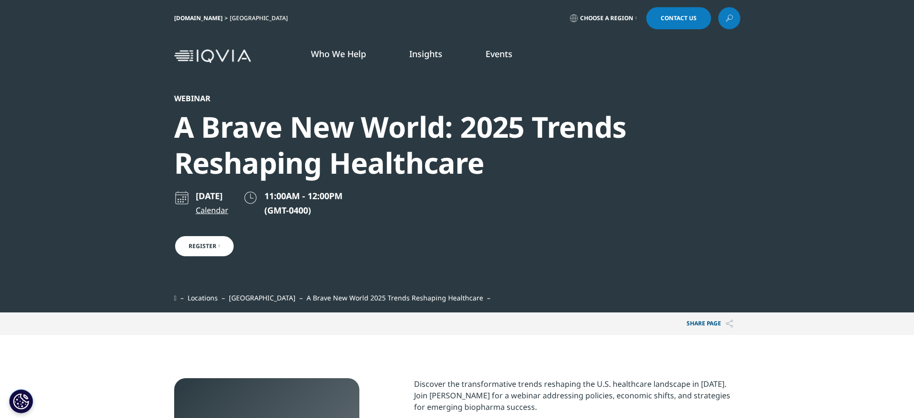
scroll to position [214, 566]
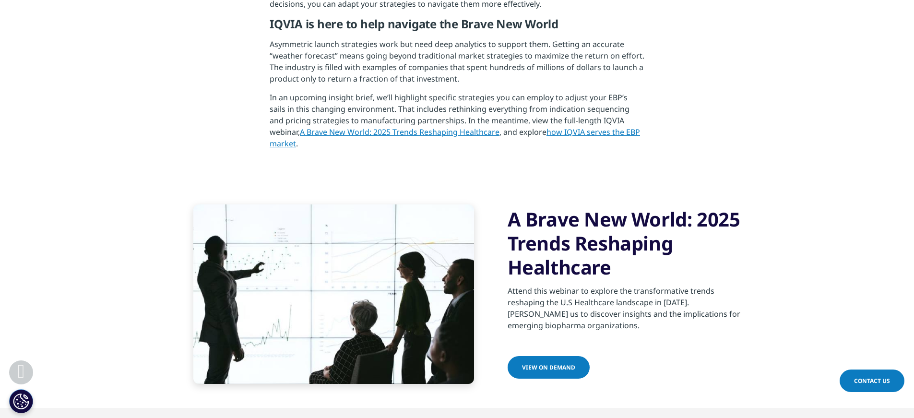
scroll to position [2452, 0]
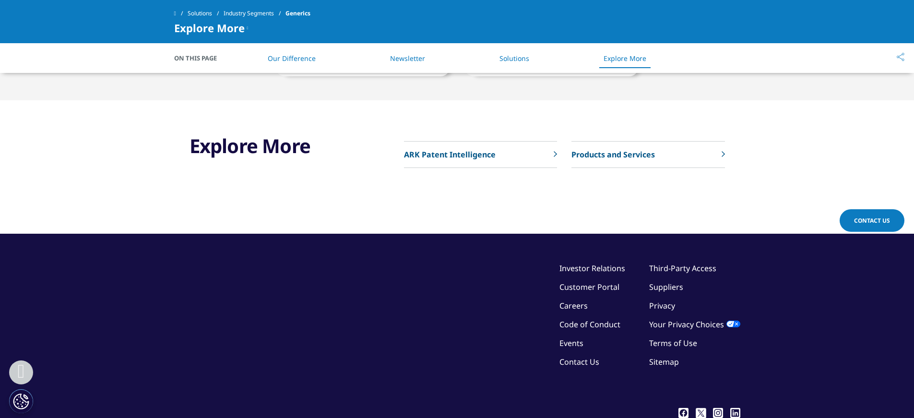
scroll to position [768, 0]
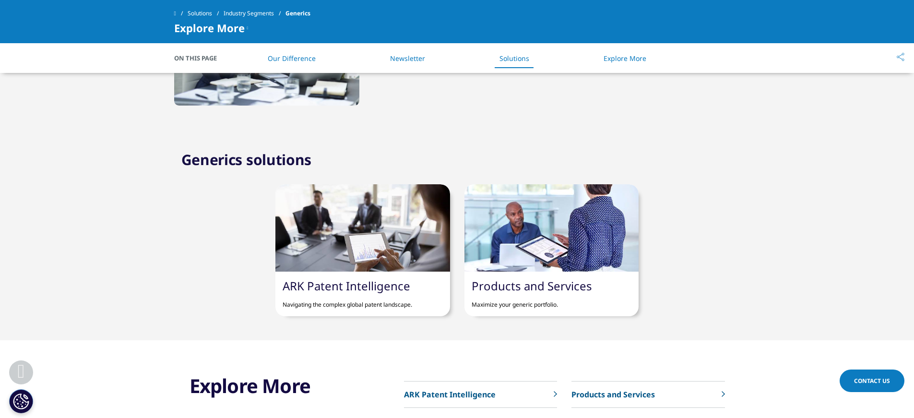
click at [602, 397] on p "Products and Services" at bounding box center [612, 395] width 83 height 12
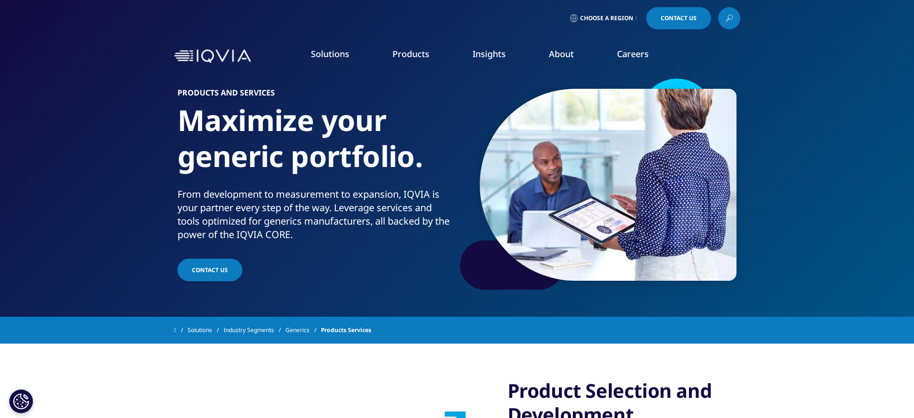
click at [254, 229] on link "Pharmaceutical Manufacturers" at bounding box center [292, 230] width 154 height 11
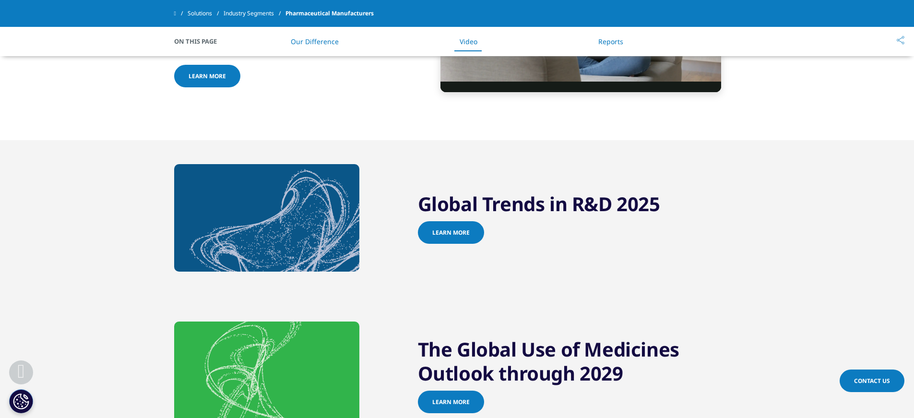
scroll to position [768, 0]
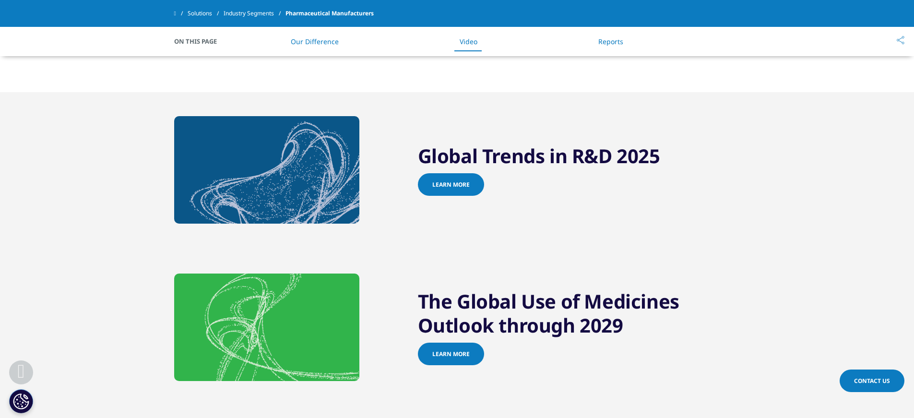
click at [454, 185] on span "Learn more" at bounding box center [450, 184] width 37 height 8
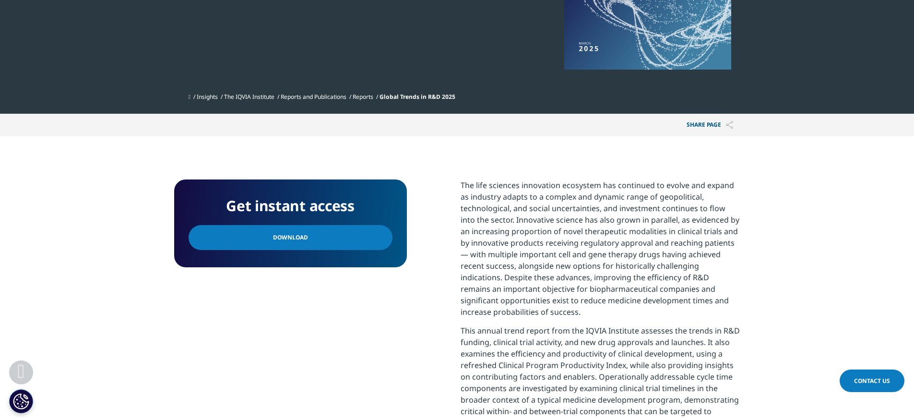
scroll to position [288, 0]
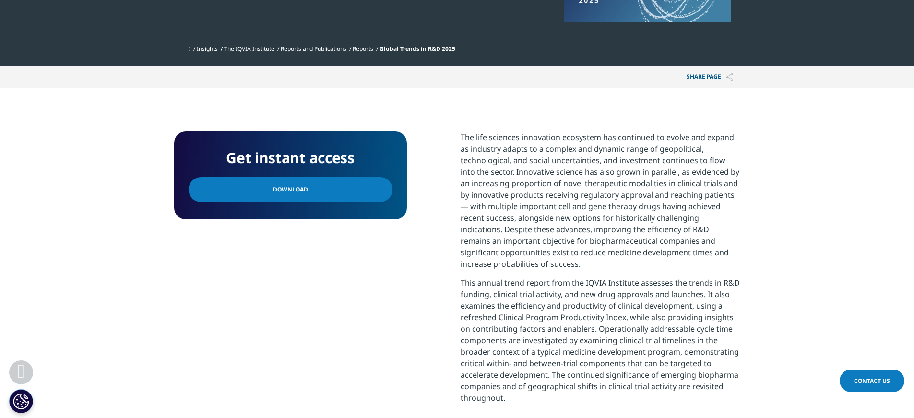
click at [288, 182] on link "Download" at bounding box center [291, 189] width 204 height 25
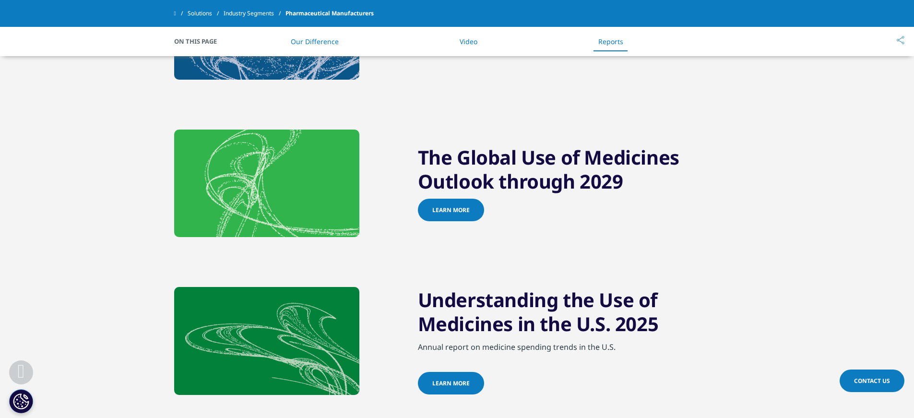
click at [454, 176] on h2 "The Global Use of Medicines Outlook through 2029" at bounding box center [579, 171] width 322 height 53
click at [461, 217] on link "Learn more" at bounding box center [451, 210] width 66 height 23
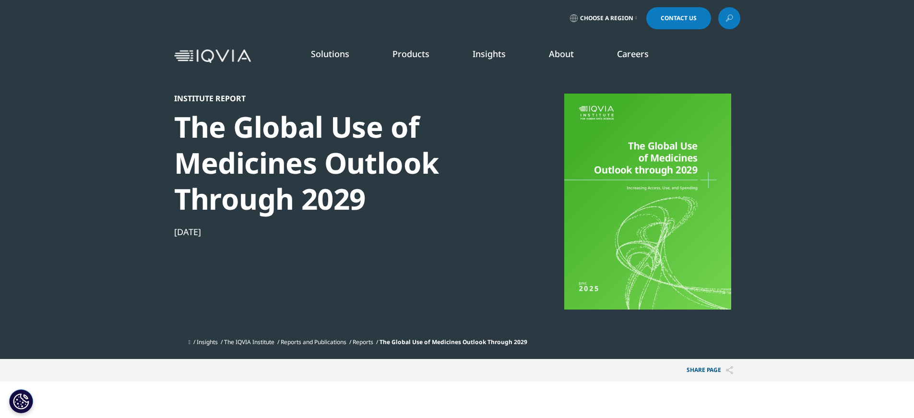
scroll to position [192, 0]
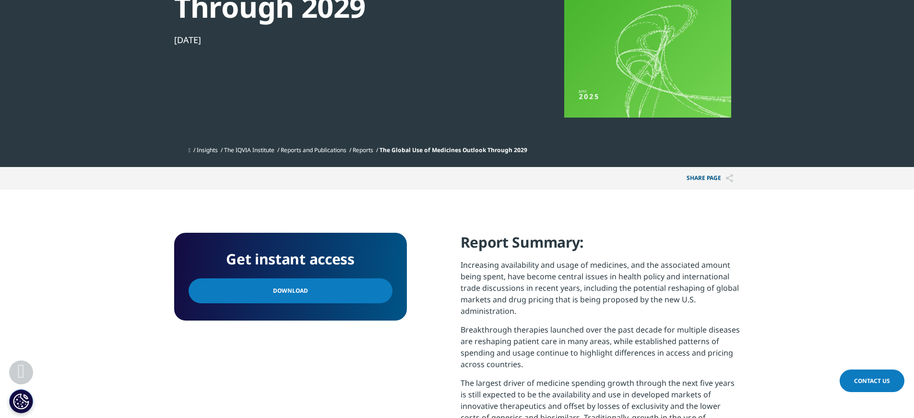
click at [291, 294] on span "Download" at bounding box center [290, 290] width 35 height 11
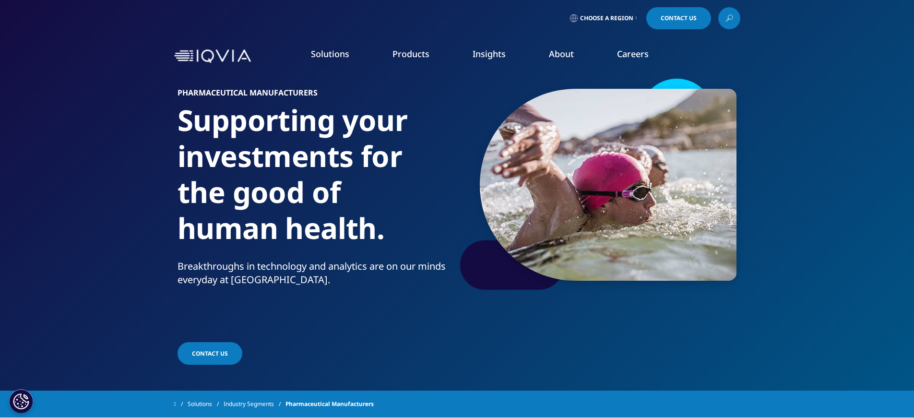
click at [382, 251] on link "Payers" at bounding box center [446, 249] width 154 height 11
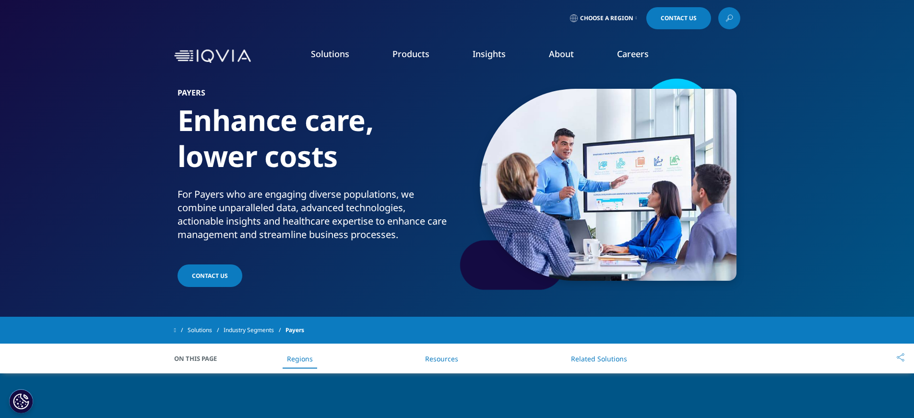
click at [693, 222] on link "LEARN MORE" at bounding box center [721, 223] width 90 height 8
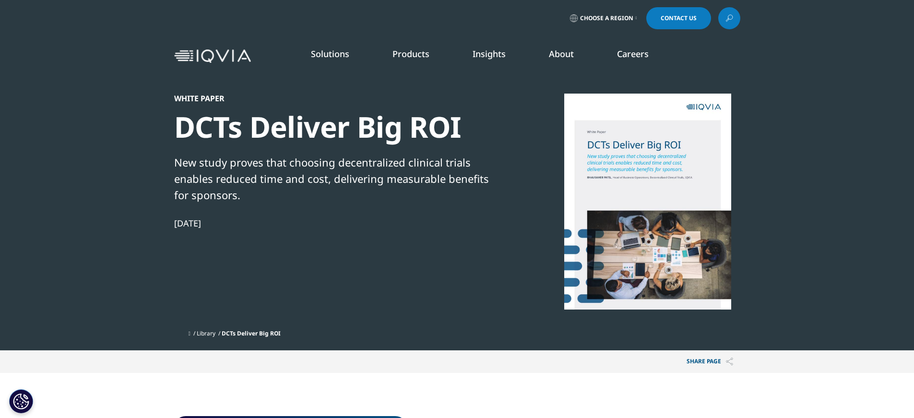
scroll to position [130, 566]
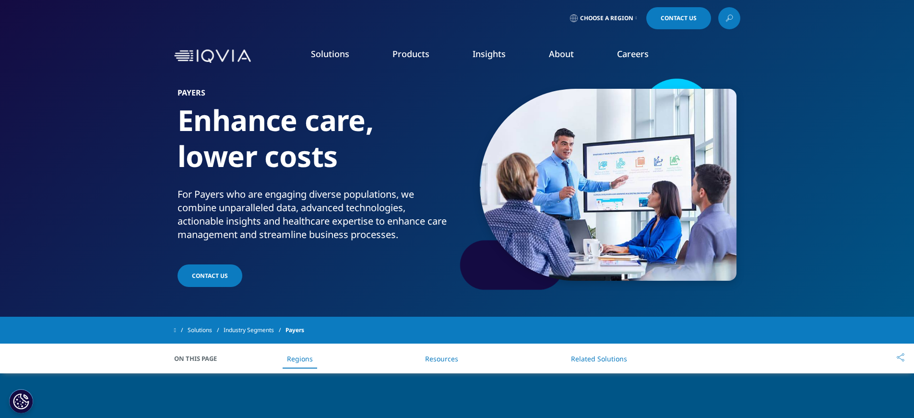
click at [264, 173] on link "SEE LATEST REPORTS" at bounding box center [326, 175] width 190 height 8
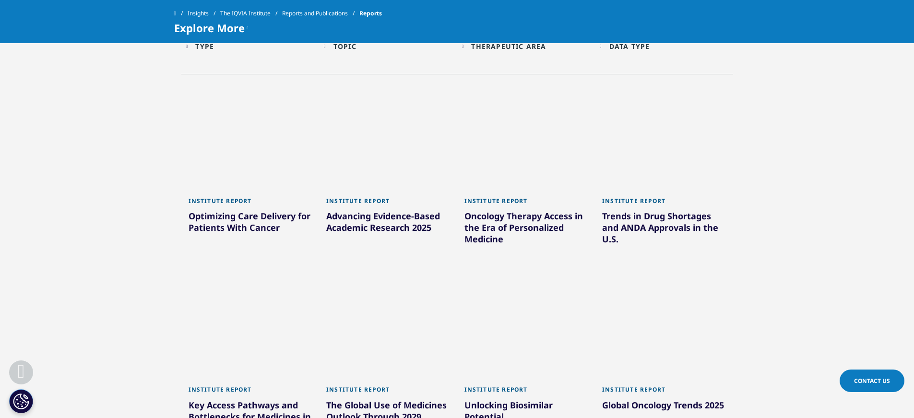
scroll to position [528, 0]
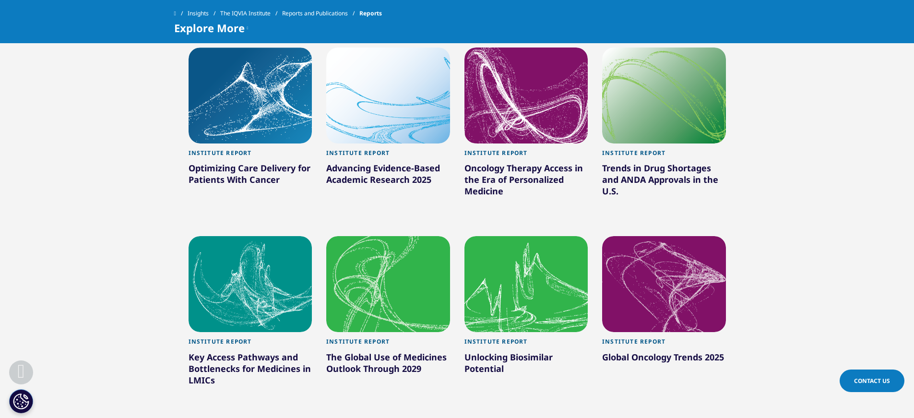
click at [483, 356] on div "Unlocking Biosimilar Potential" at bounding box center [526, 364] width 124 height 27
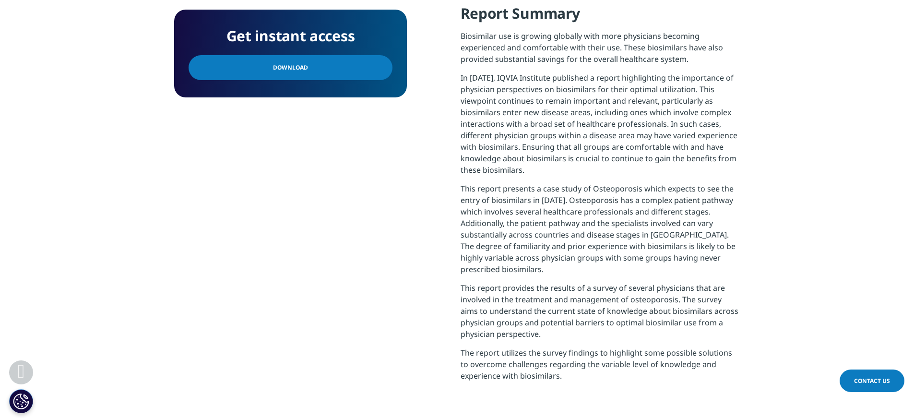
scroll to position [288, 0]
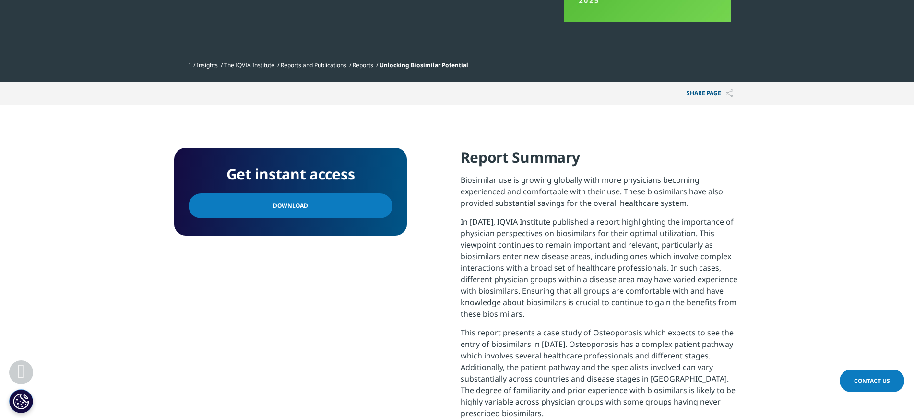
click at [285, 206] on span "Download" at bounding box center [290, 206] width 35 height 11
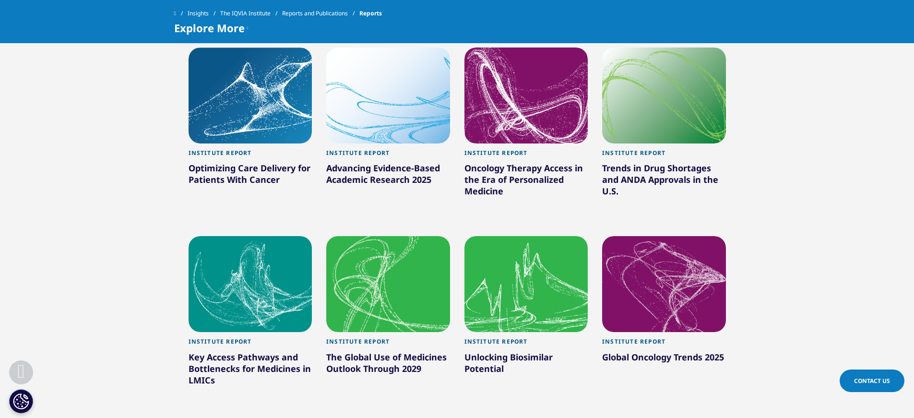
scroll to position [528, 0]
click at [659, 355] on div "Global Oncology Trends 2025" at bounding box center [664, 358] width 124 height 15
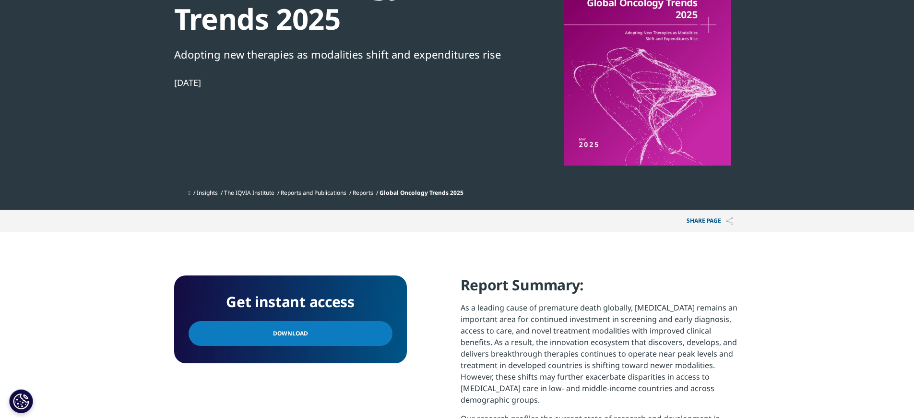
scroll to position [192, 0]
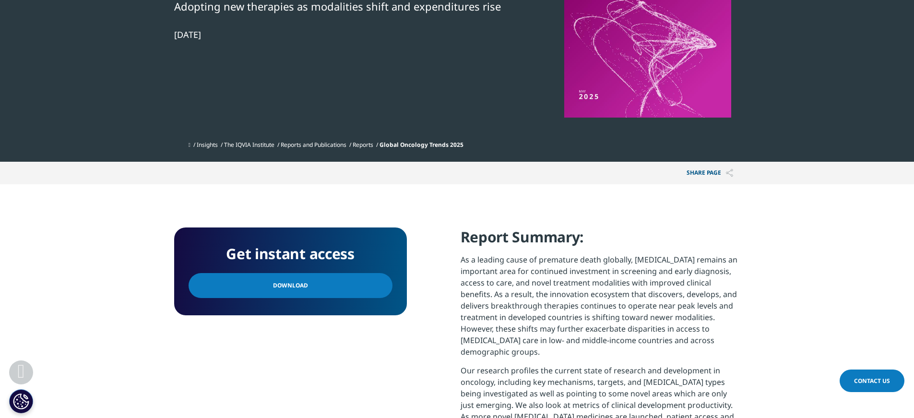
click at [290, 285] on span "Download" at bounding box center [290, 285] width 35 height 11
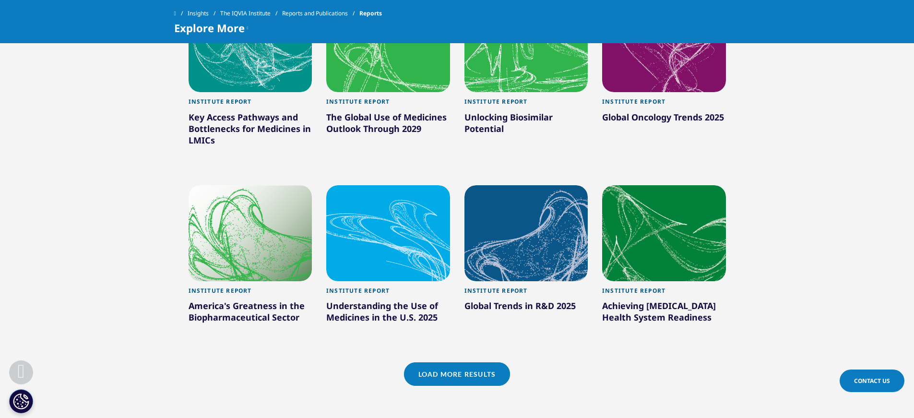
scroll to position [864, 0]
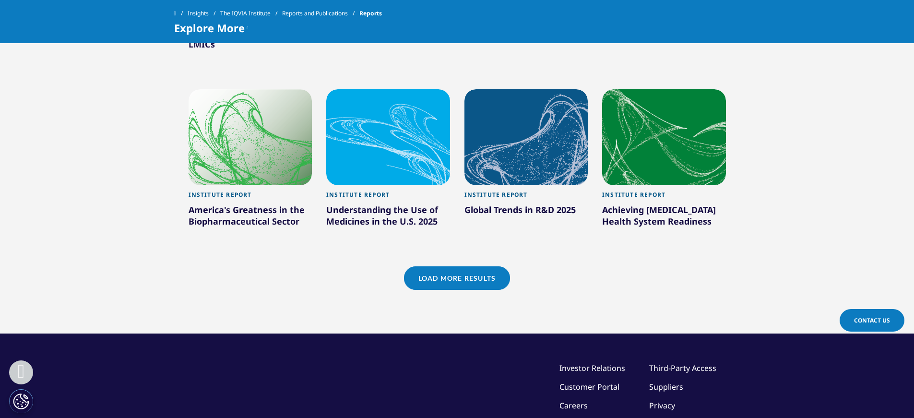
drag, startPoint x: 447, startPoint y: 275, endPoint x: 505, endPoint y: 234, distance: 71.3
click at [447, 275] on link "Load More Results" at bounding box center [457, 278] width 106 height 24
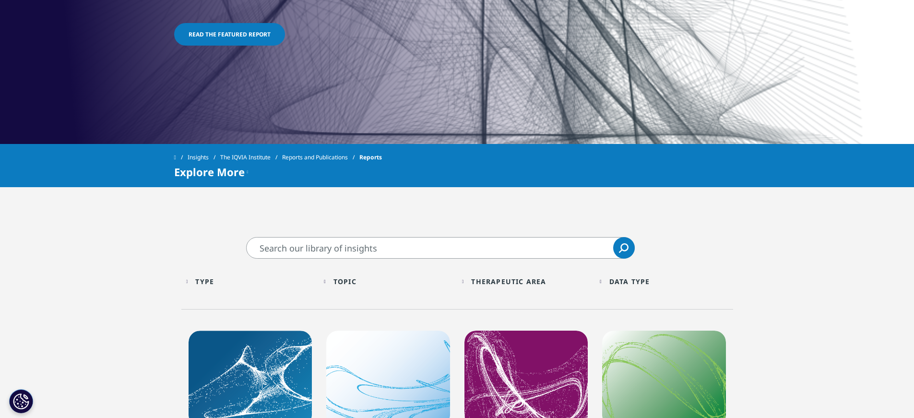
scroll to position [0, 0]
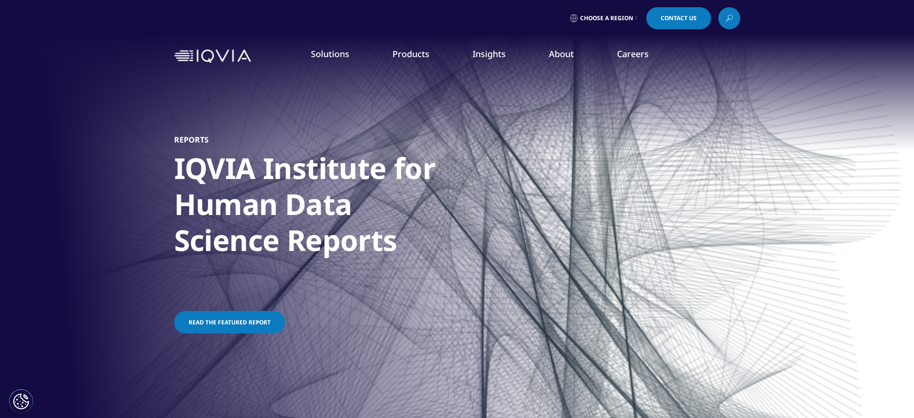
click at [80, 163] on link "DISCOVER INSIGHTS" at bounding box center [136, 164] width 190 height 8
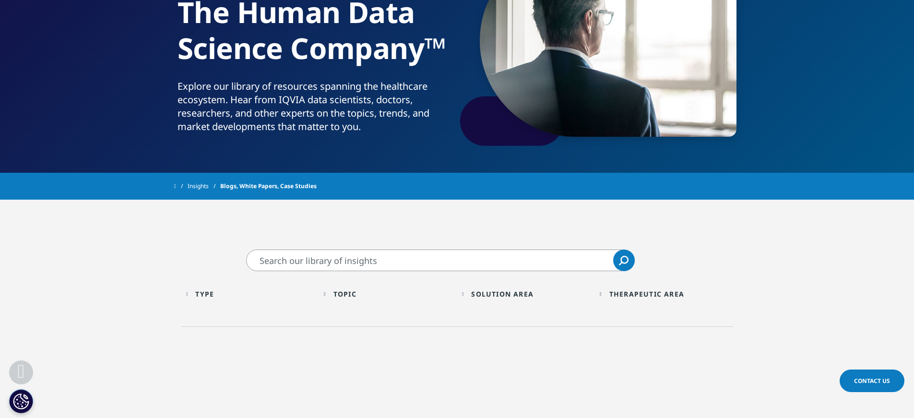
scroll to position [288, 0]
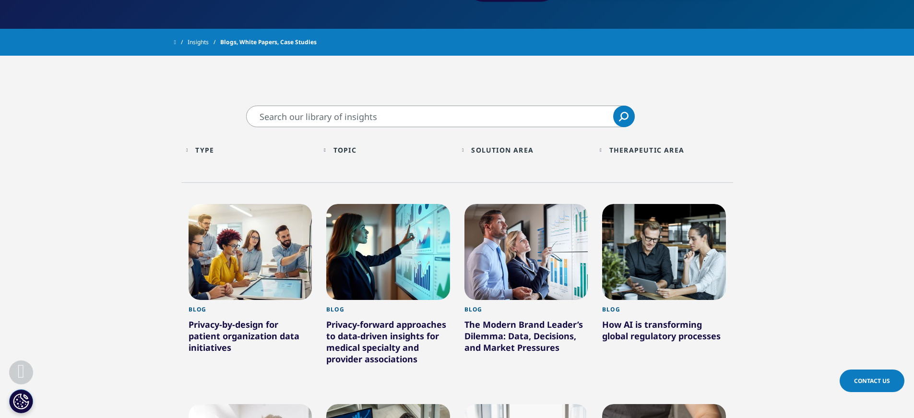
click at [340, 152] on div "Topic" at bounding box center [344, 149] width 23 height 9
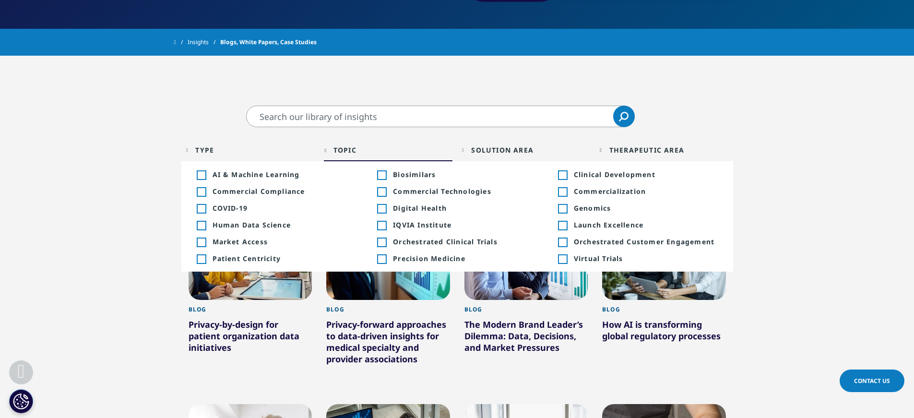
click at [340, 152] on div "Topic" at bounding box center [344, 149] width 23 height 9
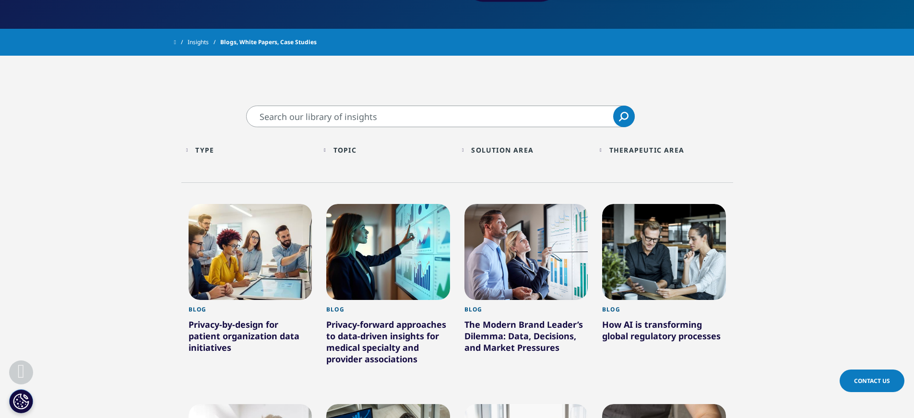
click at [491, 151] on div "Solution Area" at bounding box center [502, 149] width 62 height 9
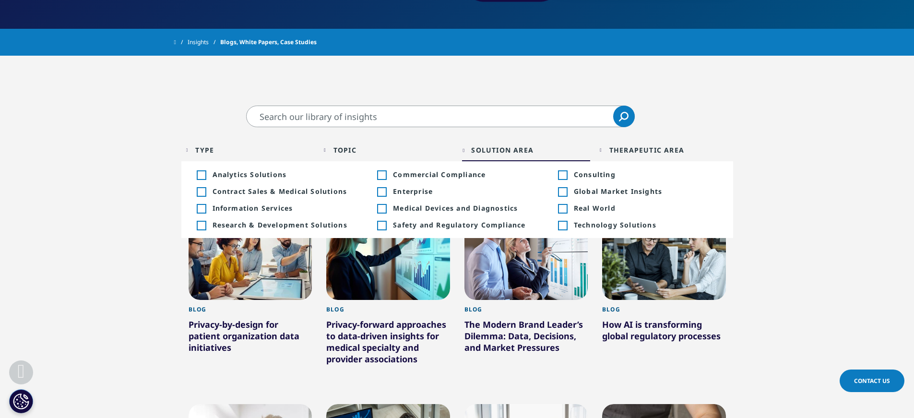
click at [469, 151] on div "Solution Area Loading Clear Or/And Operator" at bounding box center [526, 150] width 129 height 23
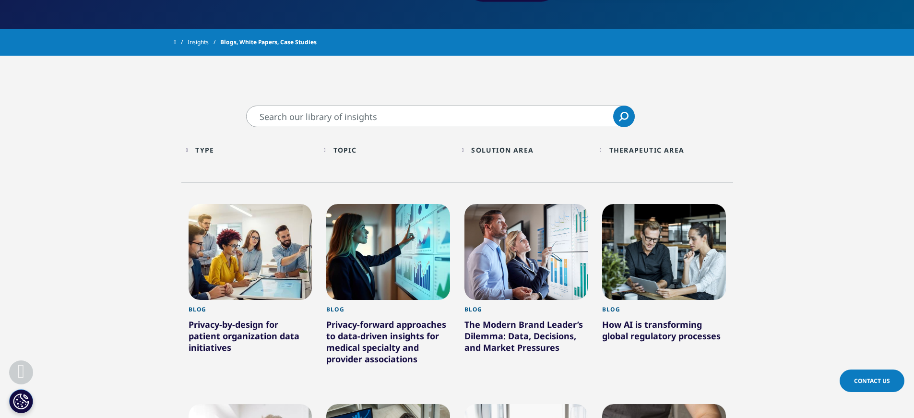
click at [198, 150] on div "Type Loading Clear Or/And Operator" at bounding box center [250, 150] width 129 height 23
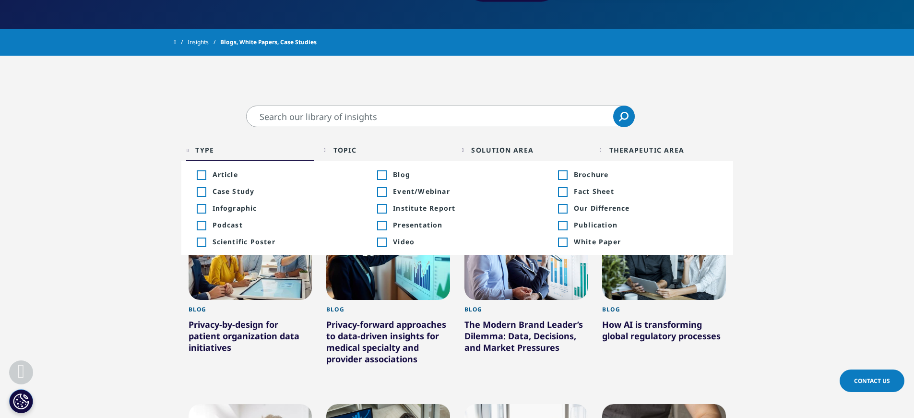
click at [198, 150] on div "Type Loading Clear Or/And Operator" at bounding box center [250, 150] width 129 height 23
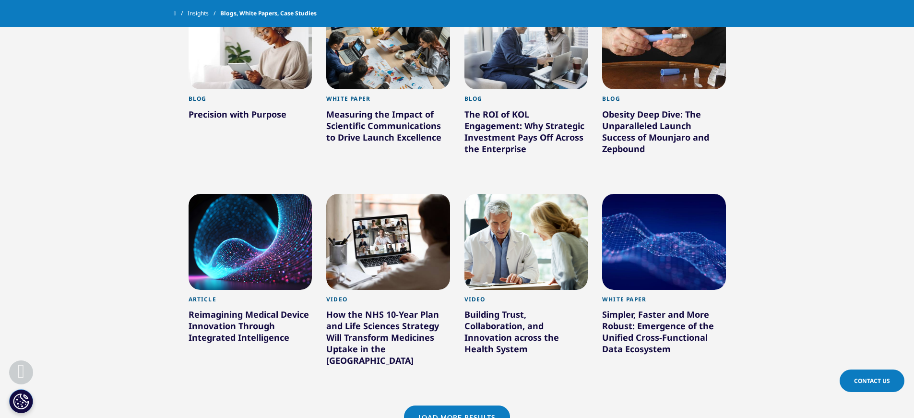
scroll to position [720, 0]
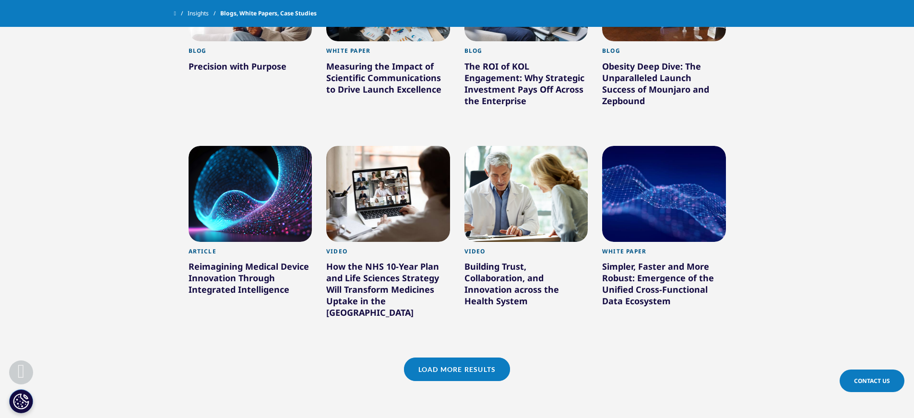
drag, startPoint x: 467, startPoint y: 353, endPoint x: 496, endPoint y: 319, distance: 44.6
click at [467, 357] on link "Load More Results" at bounding box center [457, 369] width 106 height 24
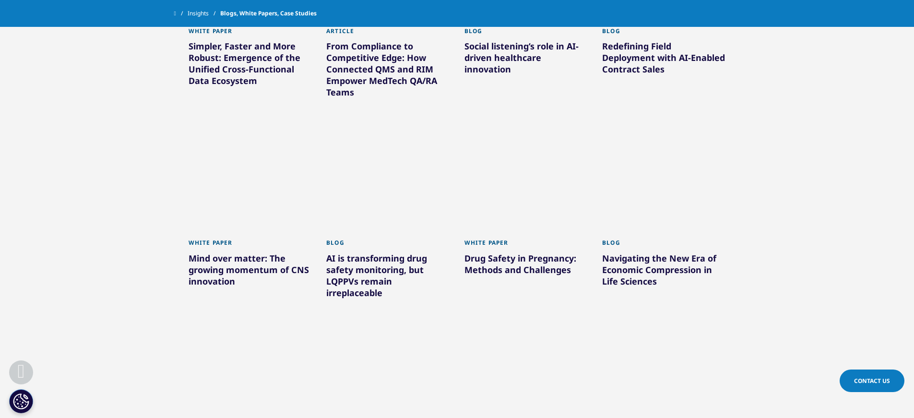
scroll to position [1343, 0]
